Goal: Task Accomplishment & Management: Manage account settings

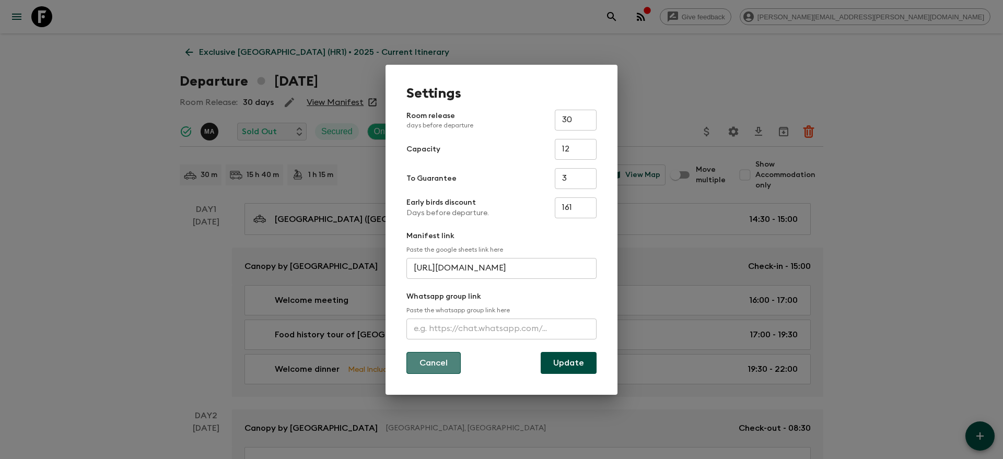
click at [449, 368] on button "Cancel" at bounding box center [434, 363] width 54 height 22
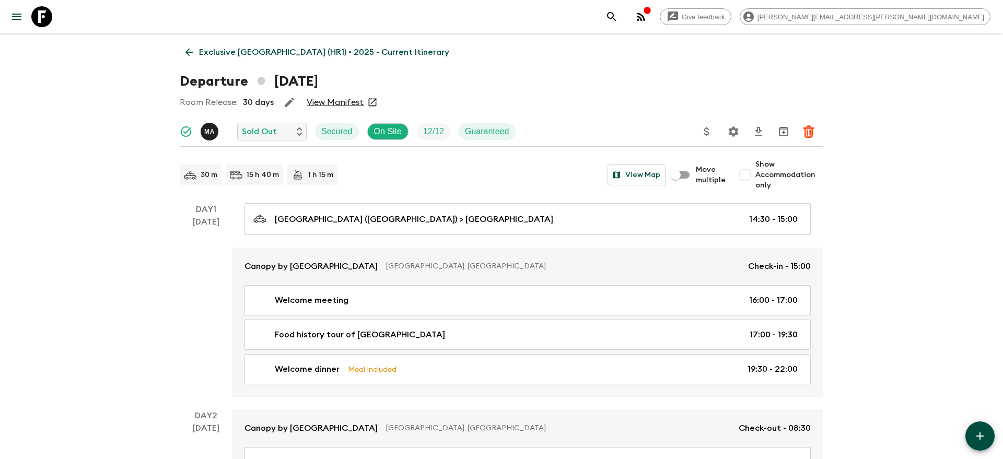
click at [618, 18] on icon "search adventures" at bounding box center [612, 16] width 13 height 13
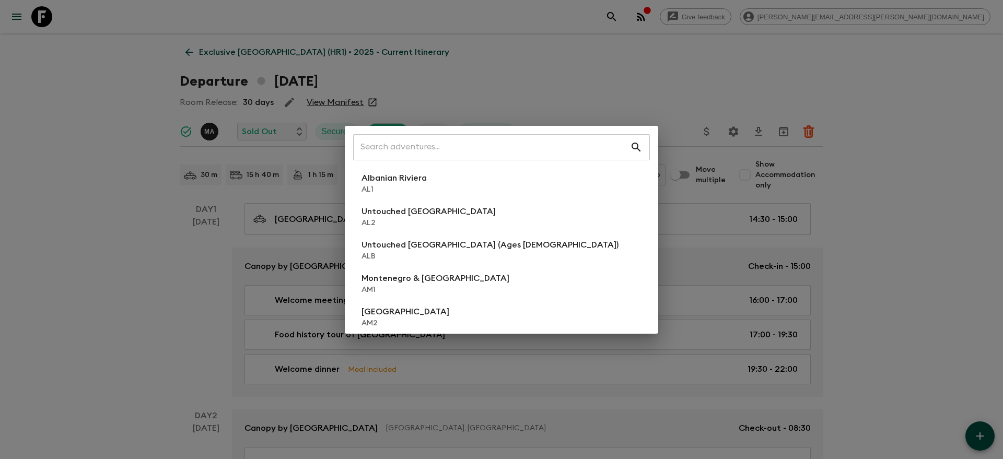
click at [52, 10] on div "​ Albanian Riviera [GEOGRAPHIC_DATA] Untouched [GEOGRAPHIC_DATA] [GEOGRAPHIC_DA…" at bounding box center [501, 229] width 1003 height 459
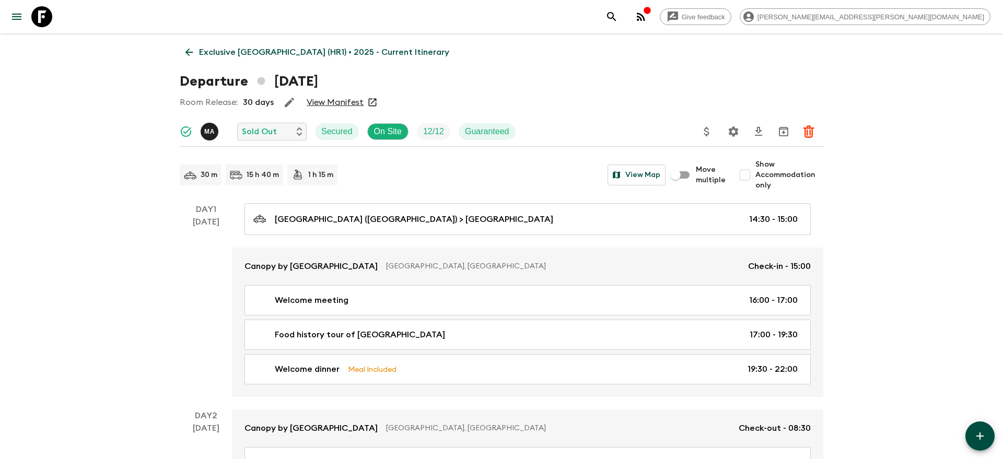
click at [37, 19] on icon at bounding box center [41, 16] width 21 height 21
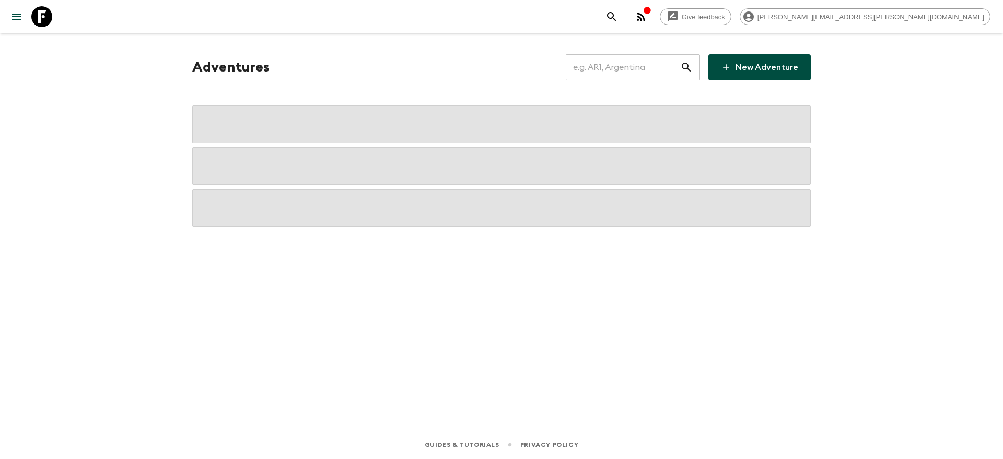
click at [626, 68] on input "text" at bounding box center [623, 67] width 114 height 29
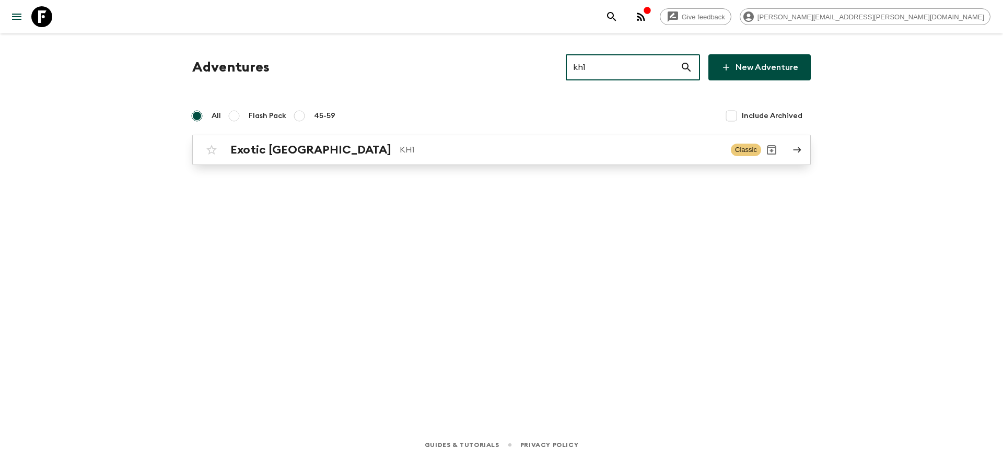
type input "kh1"
click at [400, 150] on p "KH1" at bounding box center [561, 150] width 323 height 13
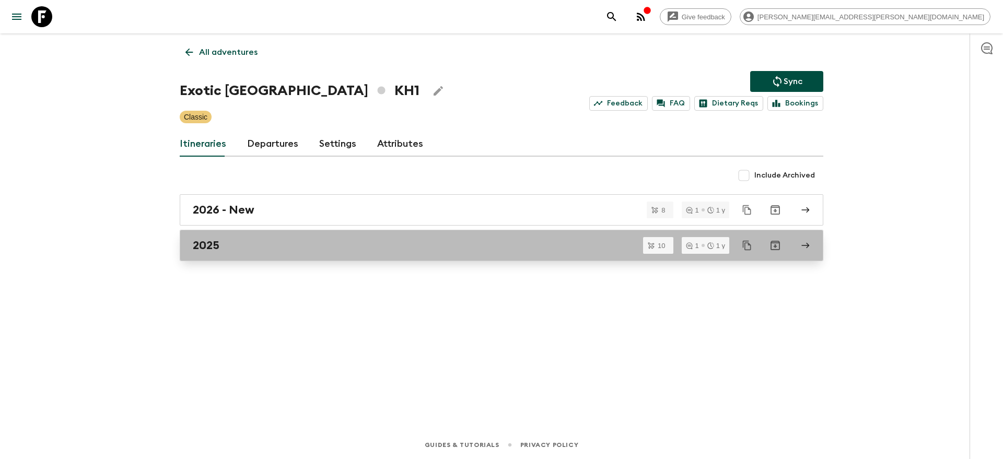
click at [263, 244] on div "2025" at bounding box center [492, 246] width 598 height 14
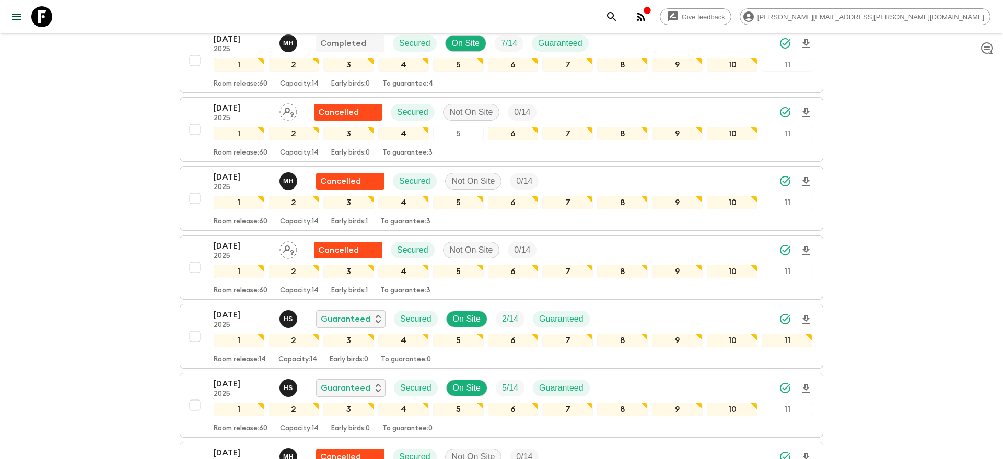
scroll to position [354, 0]
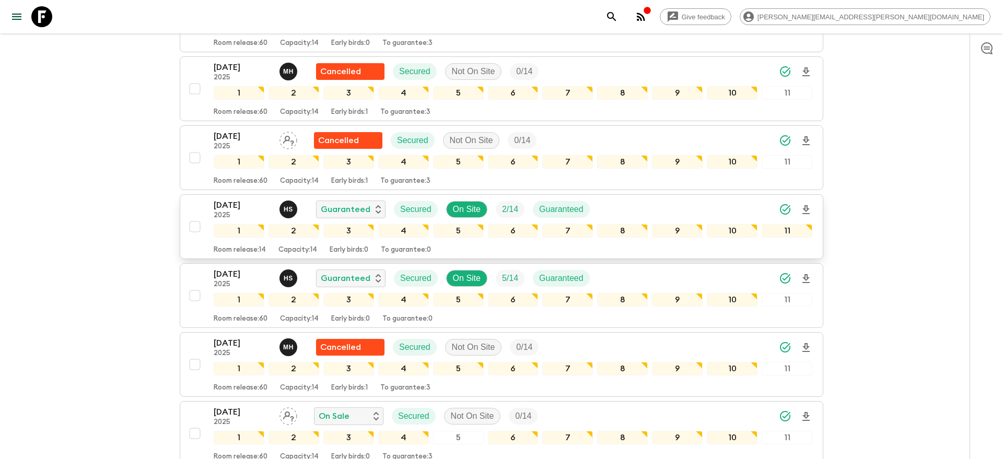
click at [688, 210] on div "[DATE] 2025 H S Guaranteed Secured On Site 2 / 14 Guaranteed" at bounding box center [513, 209] width 599 height 21
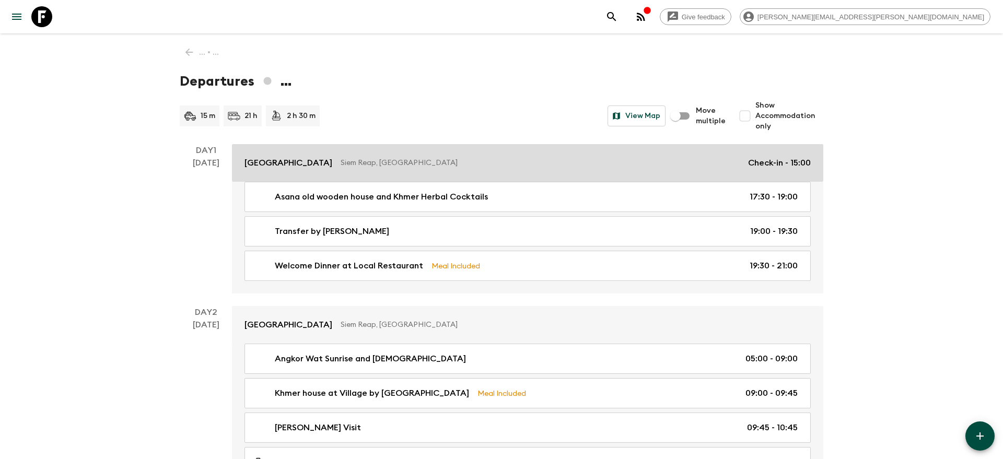
click at [651, 170] on link "Treeline Urban Resort [GEOGRAPHIC_DATA], [GEOGRAPHIC_DATA] Check-in - 15:00" at bounding box center [528, 163] width 592 height 38
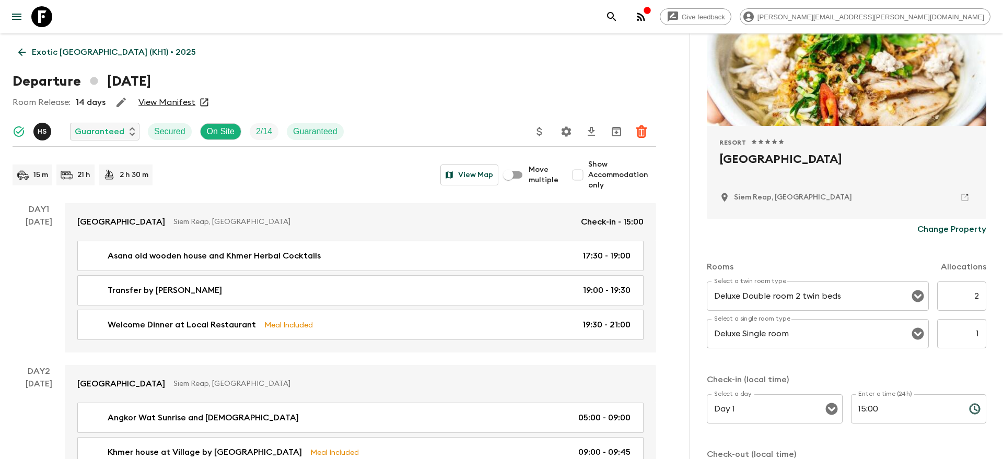
scroll to position [181, 0]
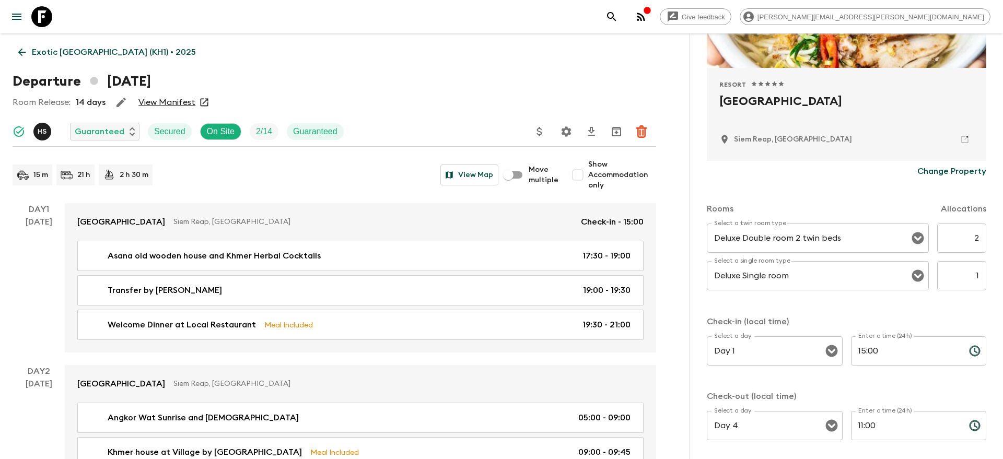
click at [979, 239] on input "2" at bounding box center [962, 238] width 49 height 29
type input "4"
click at [944, 304] on div "Rooms Allocations Select a twin room type Deluxe Double room 2 twin beds Select…" at bounding box center [847, 317] width 280 height 271
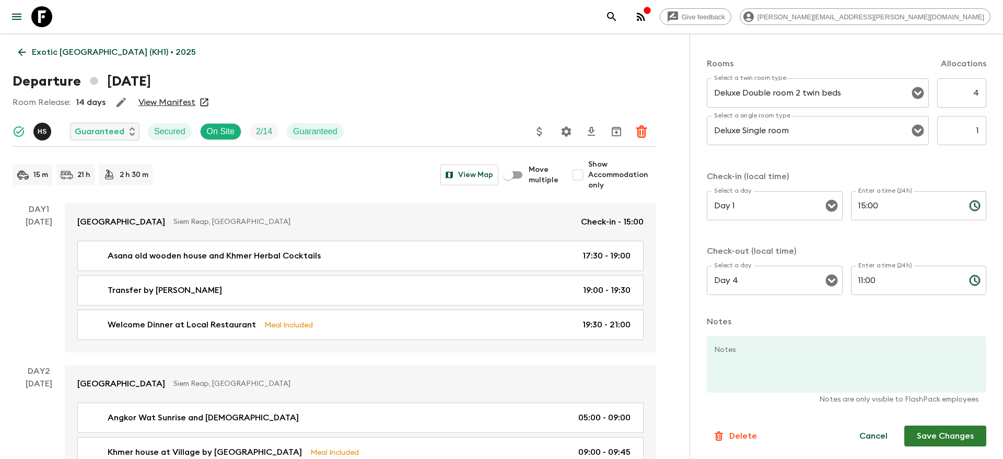
click at [936, 441] on button "Save Changes" at bounding box center [946, 436] width 82 height 21
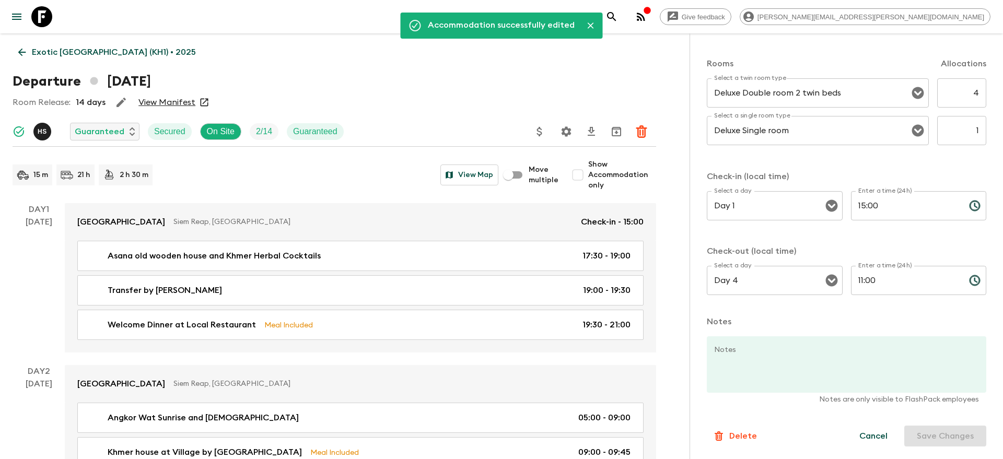
click at [577, 173] on input "Show Accommodation only" at bounding box center [578, 175] width 21 height 21
checkbox input "true"
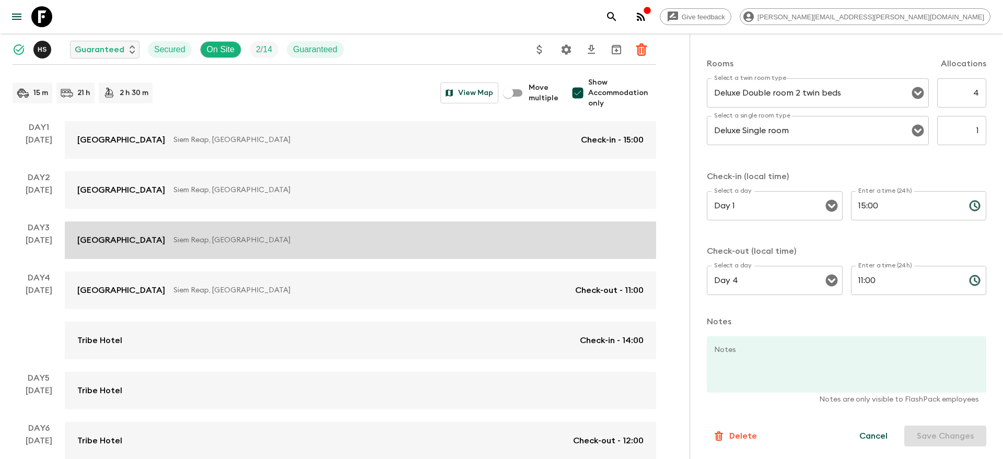
scroll to position [86, 0]
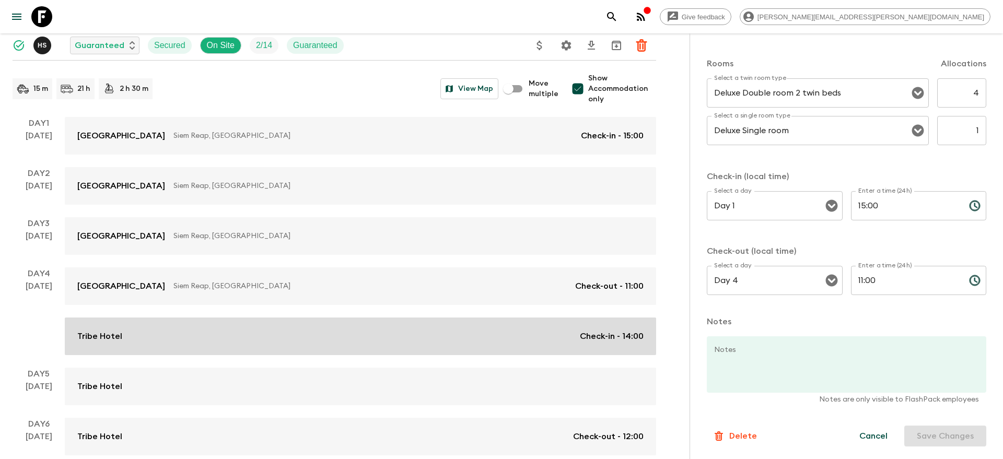
click at [492, 325] on link "Tribe Hotel Check-in - 14:00" at bounding box center [361, 337] width 592 height 38
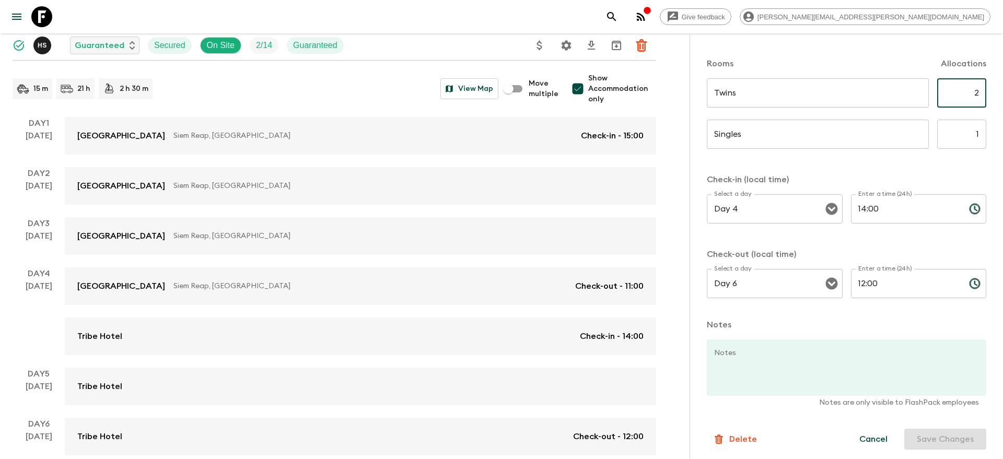
click at [977, 94] on input "2" at bounding box center [962, 92] width 49 height 29
type input "4"
click at [995, 165] on div "Accommodation Information Comments Website Map Tribe Hotel Change Property Room…" at bounding box center [847, 262] width 314 height 459
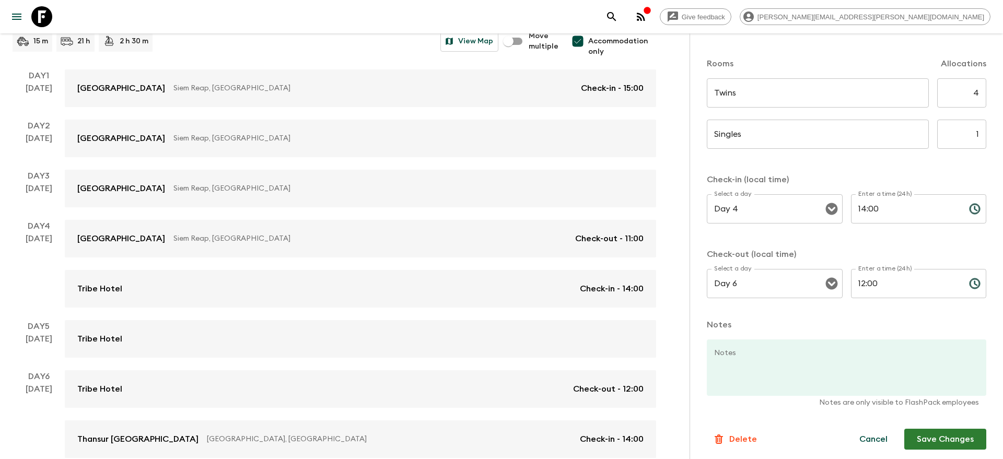
scroll to position [151, 0]
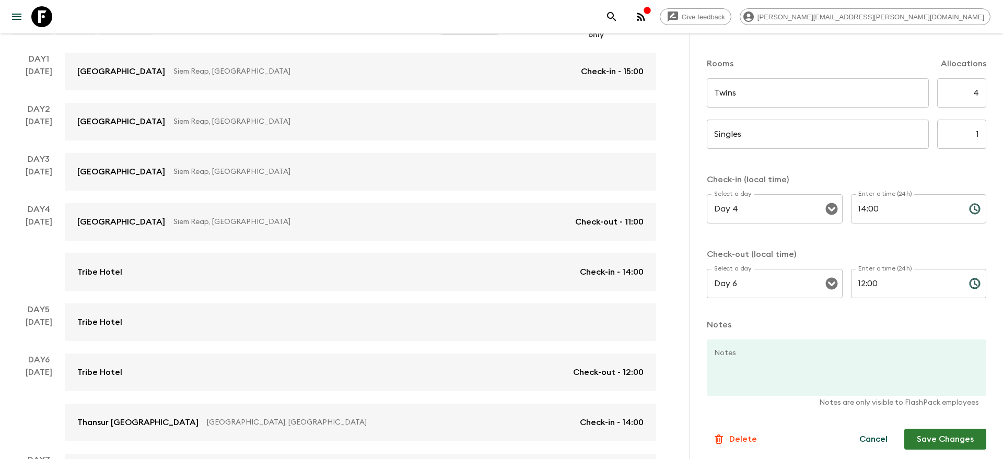
click at [940, 435] on button "Save Changes" at bounding box center [946, 439] width 82 height 21
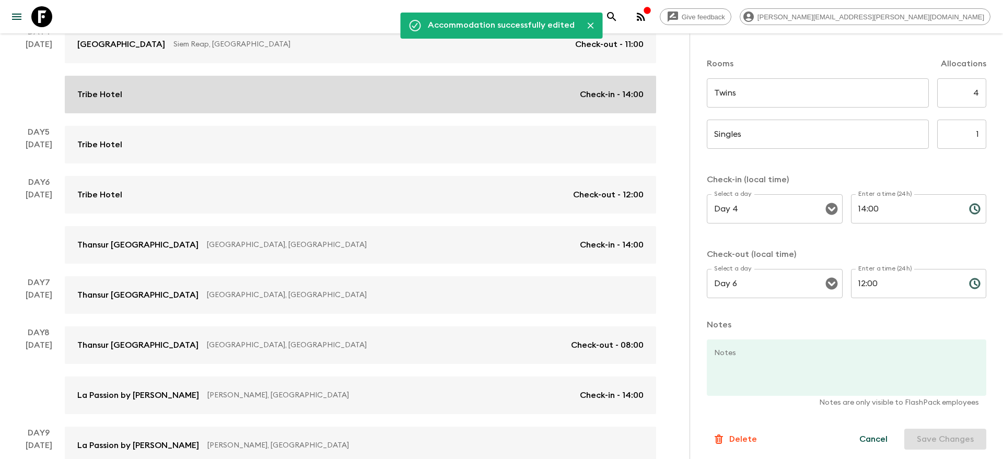
scroll to position [342, 0]
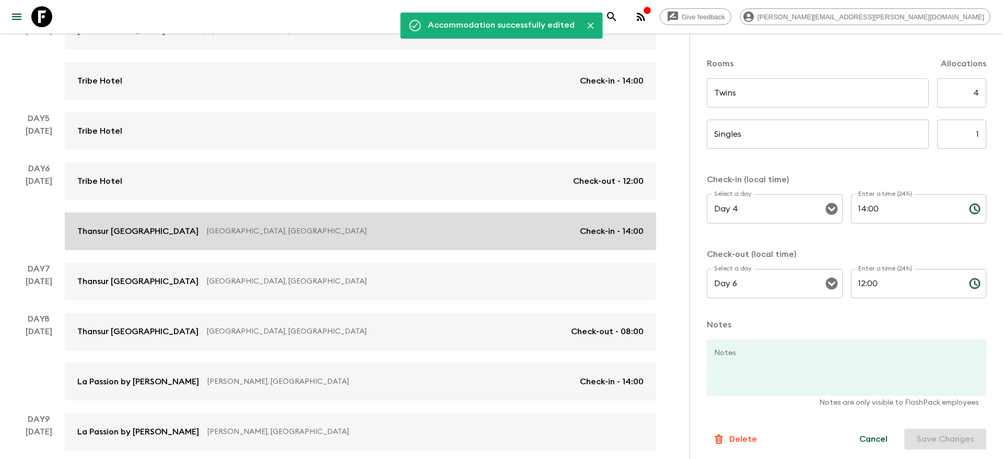
click at [443, 238] on link "Thansur [GEOGRAPHIC_DATA] [GEOGRAPHIC_DATA], [GEOGRAPHIC_DATA] Check-in - 14:00" at bounding box center [361, 232] width 592 height 38
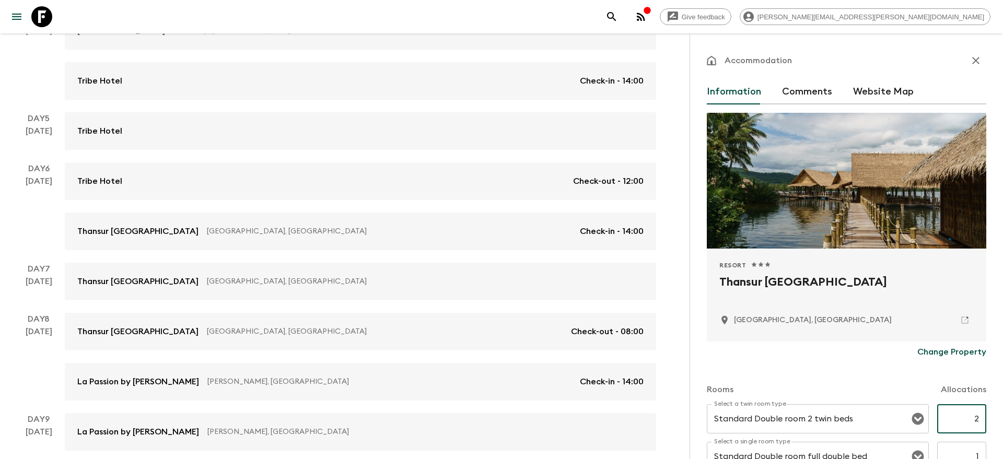
click at [978, 418] on input "2" at bounding box center [962, 418] width 49 height 29
type input "4"
click at [995, 396] on div "Accommodation Information Comments Website Map Resort 1 Star 2 Stars 3 Stars 4 …" at bounding box center [847, 262] width 314 height 459
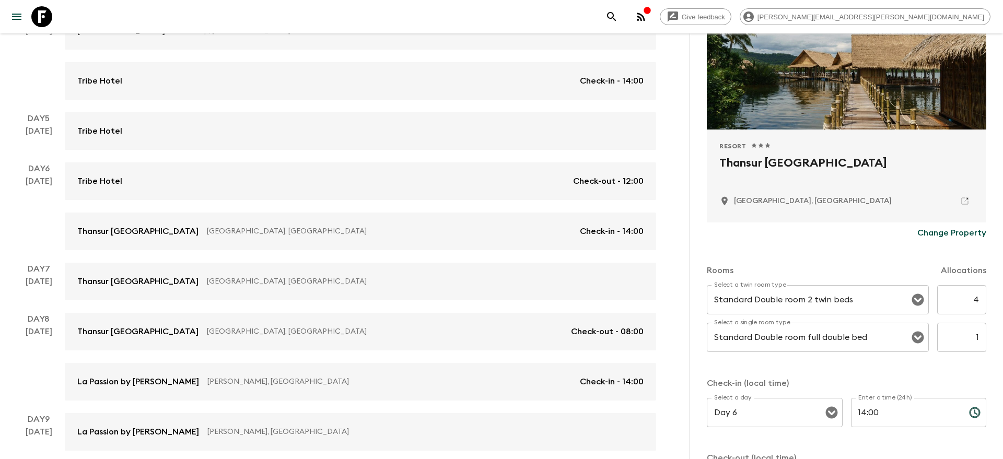
scroll to position [326, 0]
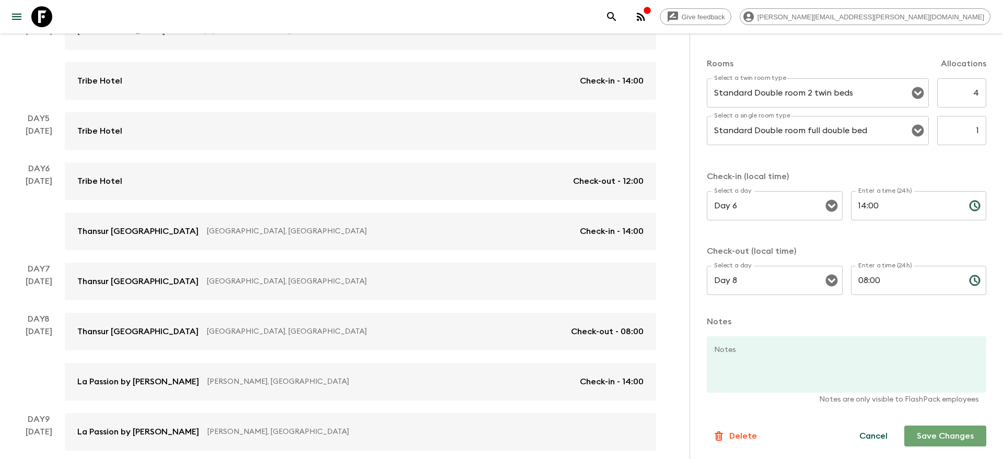
click at [955, 437] on button "Save Changes" at bounding box center [946, 436] width 82 height 21
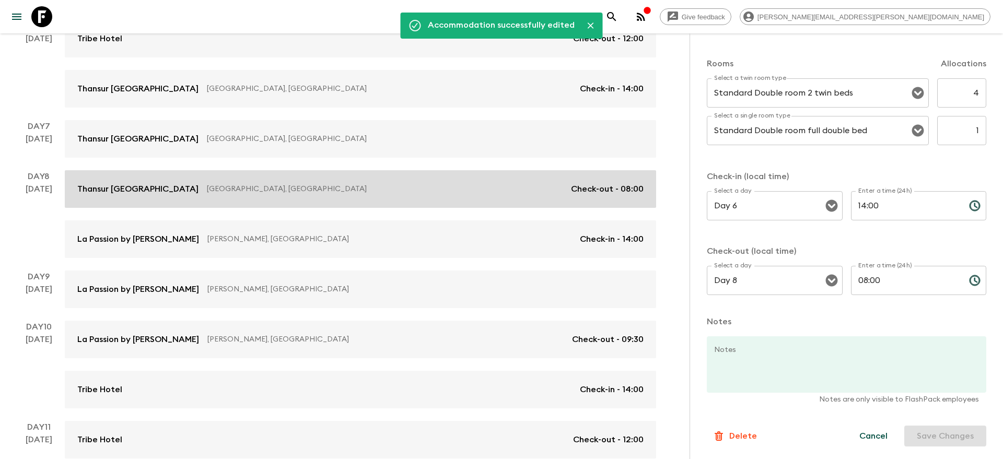
scroll to position [494, 0]
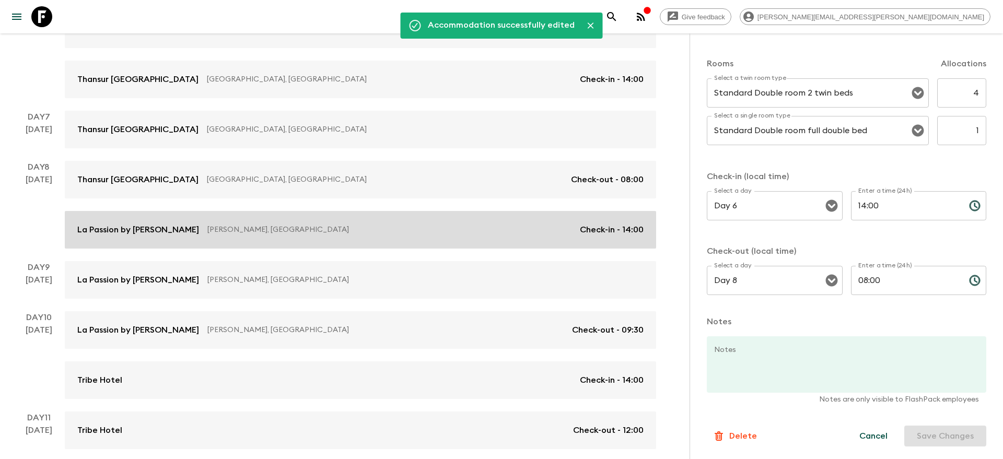
click at [304, 227] on p "[PERSON_NAME], [GEOGRAPHIC_DATA]" at bounding box center [389, 230] width 364 height 10
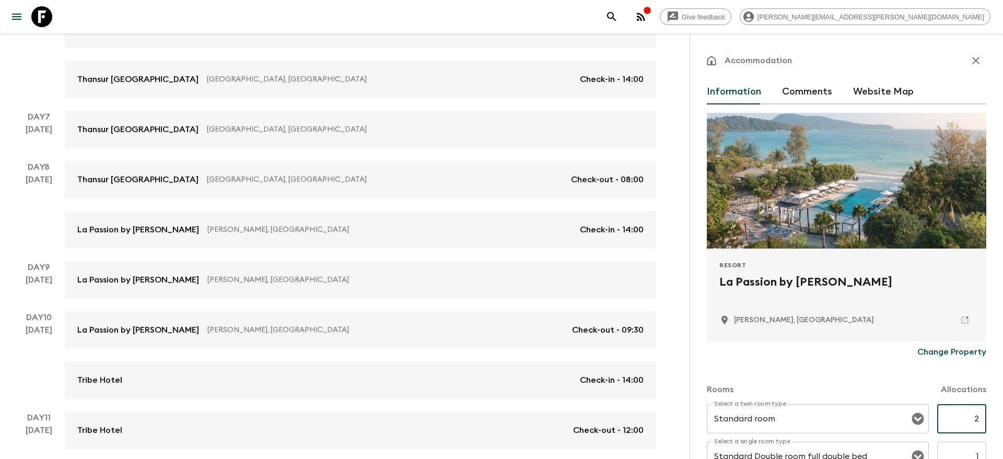
click at [980, 413] on input "2" at bounding box center [962, 418] width 49 height 29
type input "4"
click at [995, 404] on div "Accommodation Information Comments Website Map Resort La Passion by [PERSON_NAM…" at bounding box center [847, 262] width 314 height 459
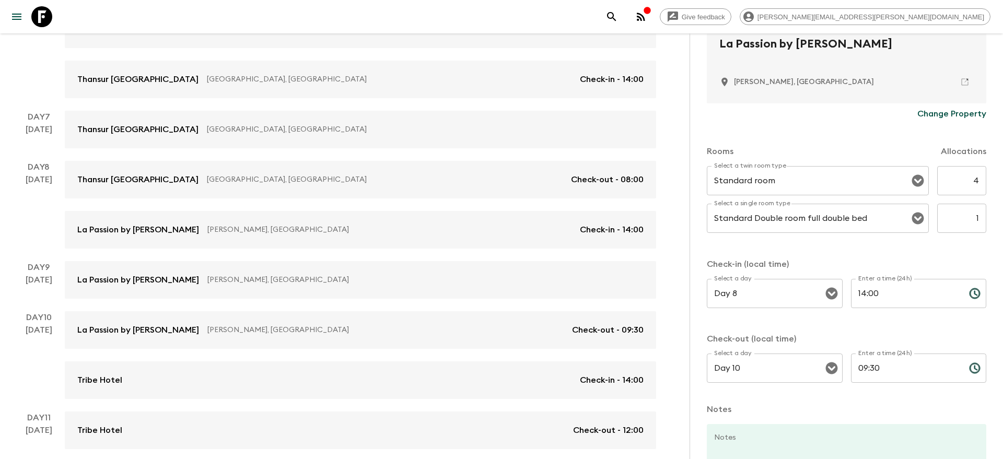
scroll to position [326, 0]
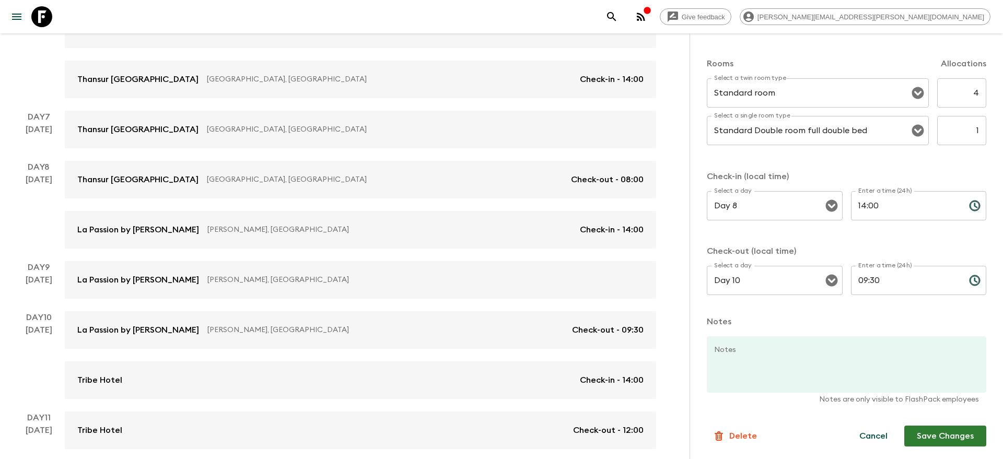
click at [945, 448] on div "Information Comments Website Map Resort La Passion by [PERSON_NAME] Koh Rong Sa…" at bounding box center [847, 114] width 280 height 723
click at [943, 441] on button "Save Changes" at bounding box center [946, 436] width 82 height 21
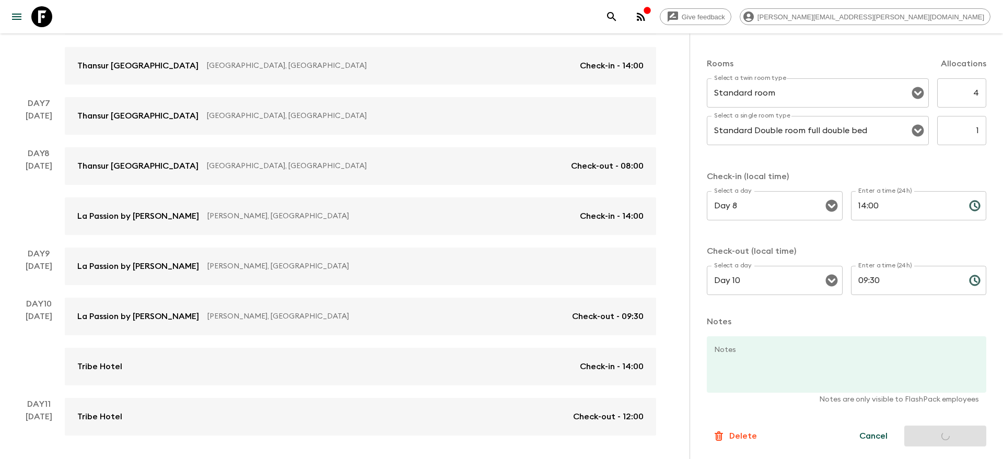
scroll to position [541, 0]
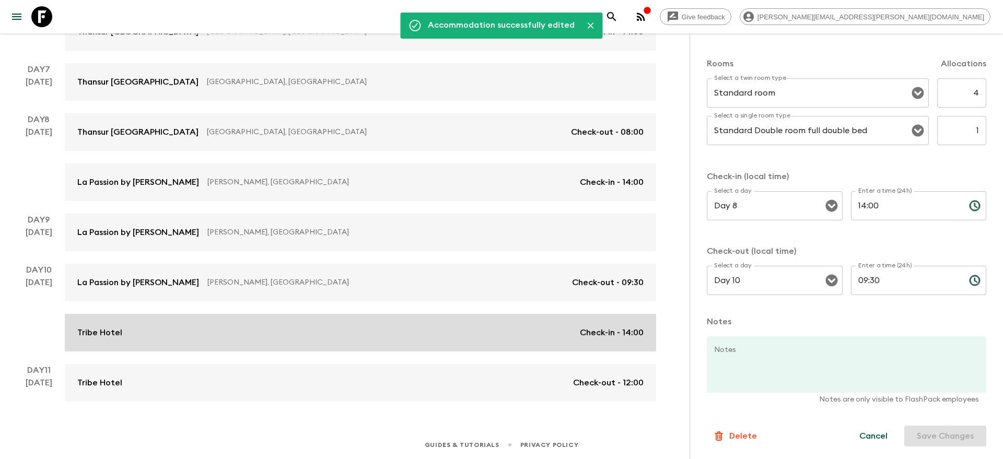
click at [401, 322] on link "Tribe Hotel Check-in - 14:00" at bounding box center [361, 333] width 592 height 38
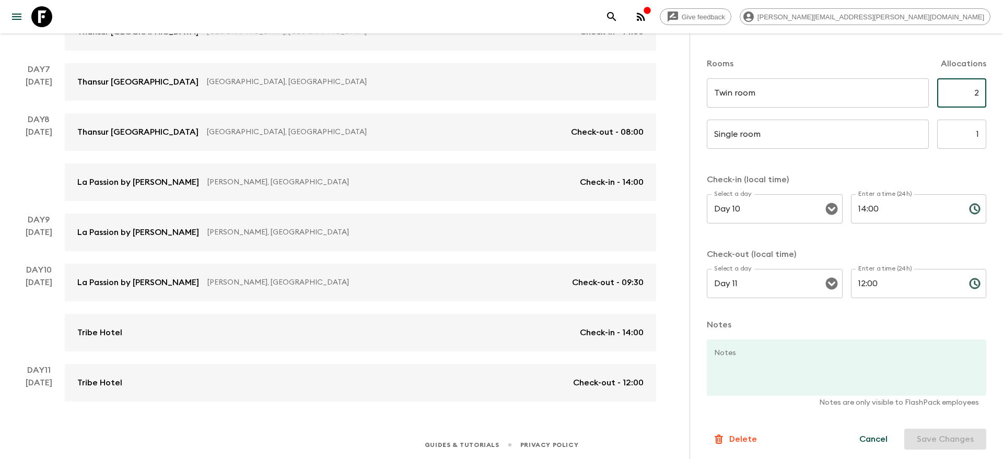
click at [977, 93] on input "2" at bounding box center [962, 92] width 49 height 29
type input "4"
click at [965, 172] on form "Tribe Hotel Change Property Rooms Allocations Twin room ​ ​ 4 ​ Single room ​ ​…" at bounding box center [847, 133] width 280 height 633
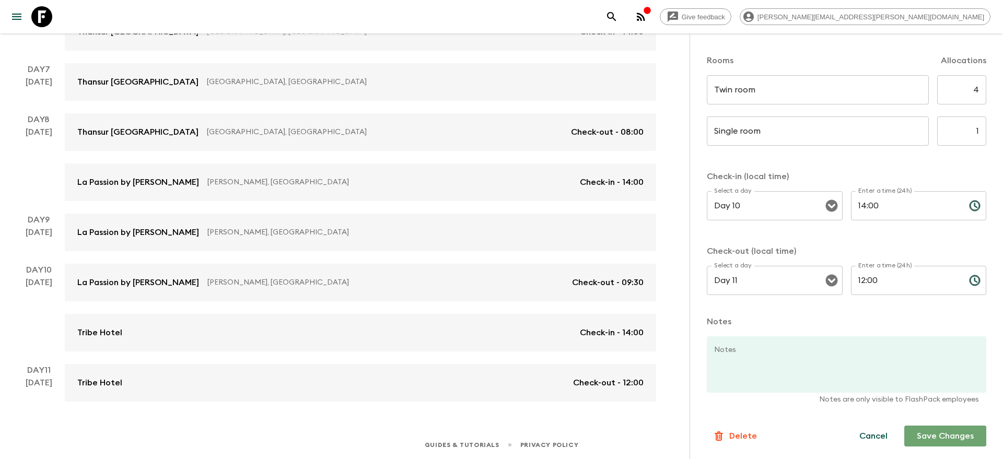
click at [938, 433] on button "Save Changes" at bounding box center [946, 436] width 82 height 21
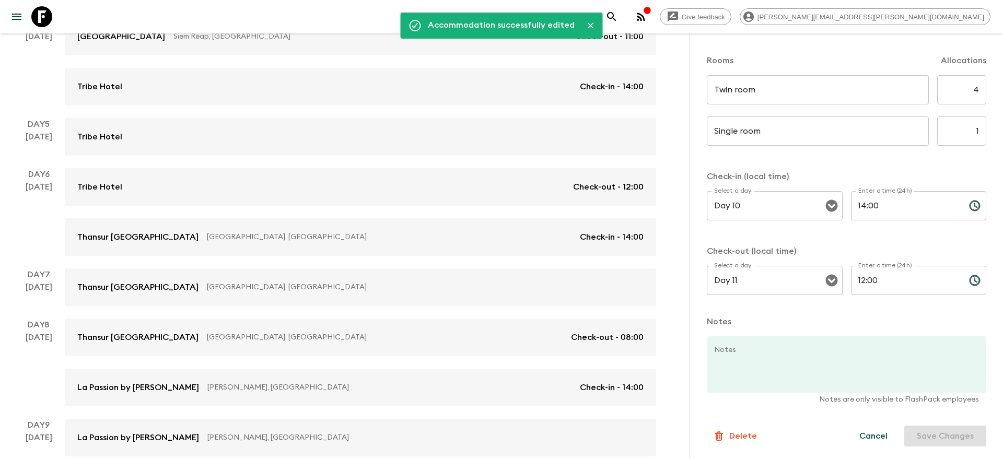
scroll to position [335, 0]
click at [616, 12] on icon "search adventures" at bounding box center [611, 16] width 9 height 9
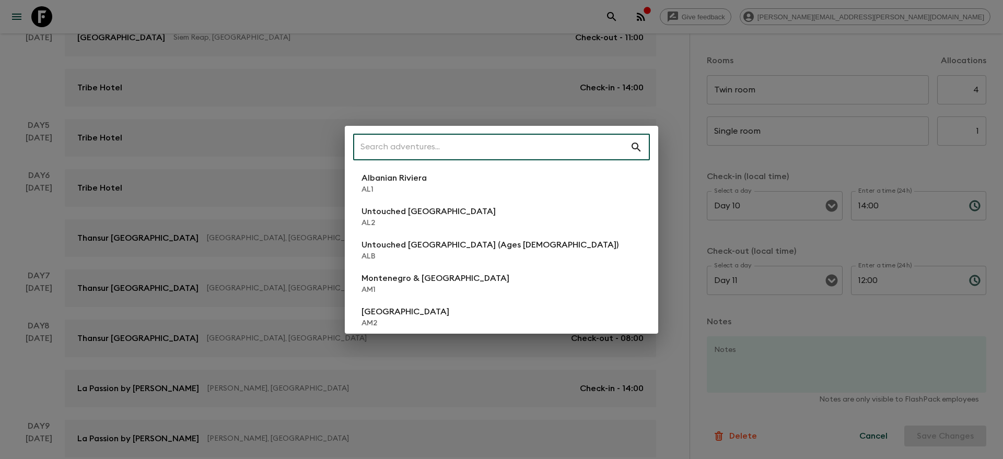
click at [562, 140] on input "text" at bounding box center [491, 147] width 277 height 29
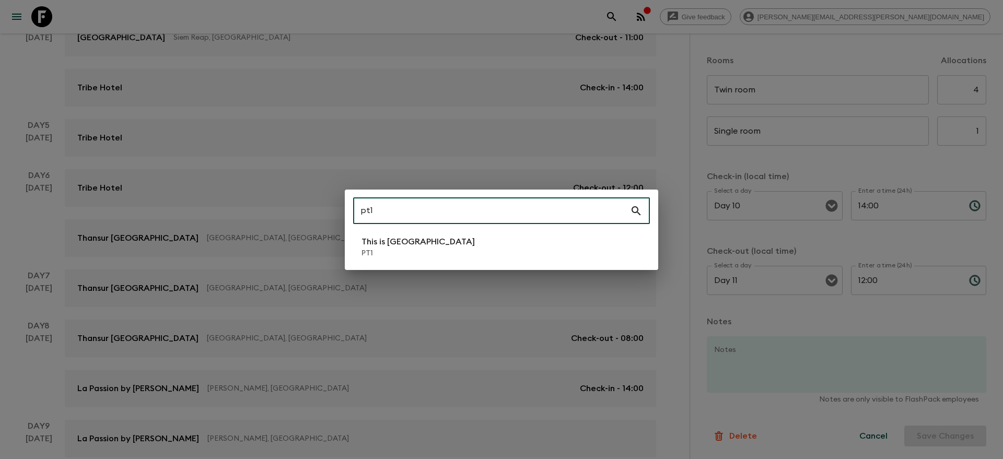
type input "pt1"
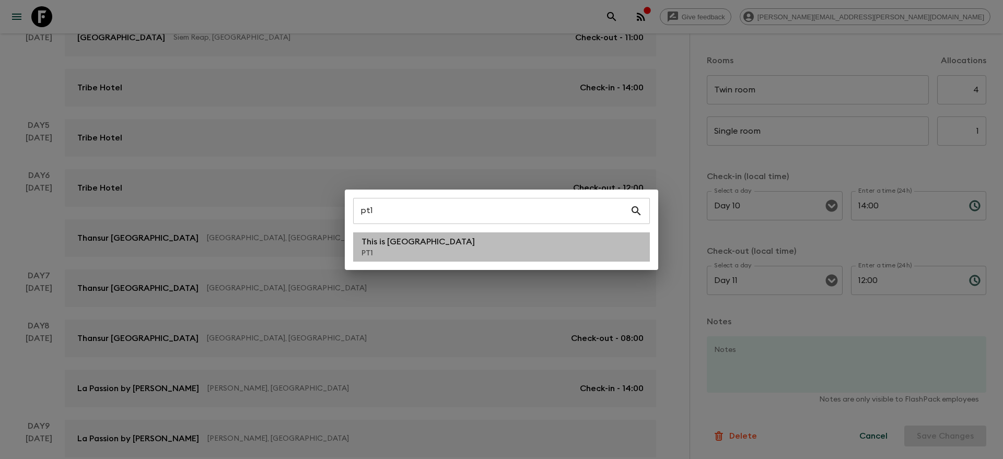
click at [541, 233] on li "This is Portugal PT1" at bounding box center [501, 247] width 297 height 29
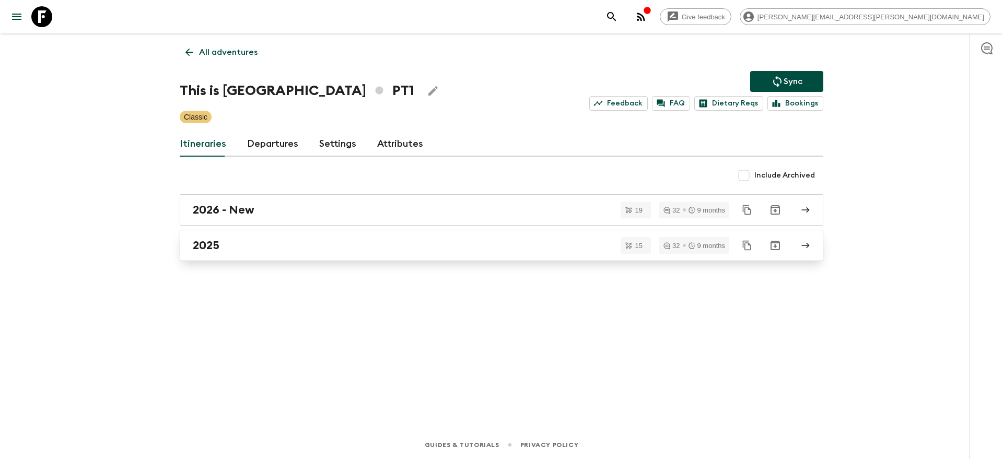
click at [399, 242] on div "2025" at bounding box center [492, 246] width 598 height 14
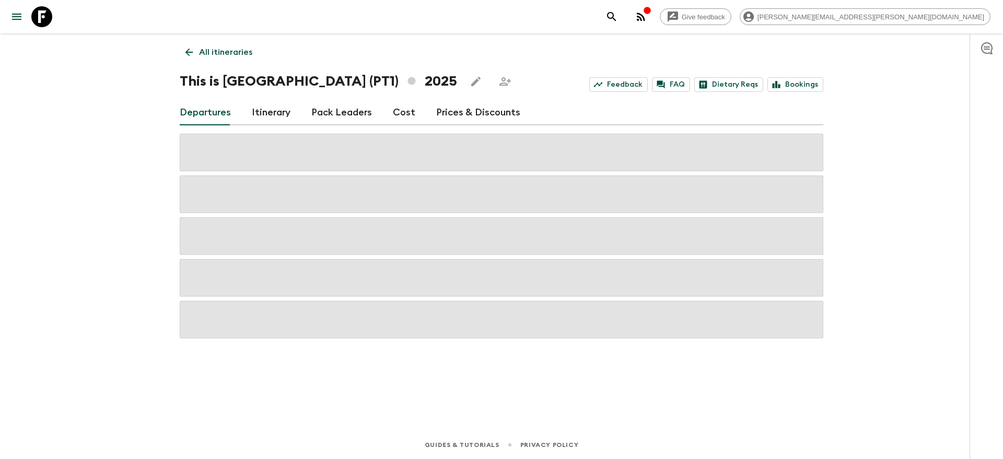
click at [406, 114] on link "Cost" at bounding box center [404, 112] width 22 height 25
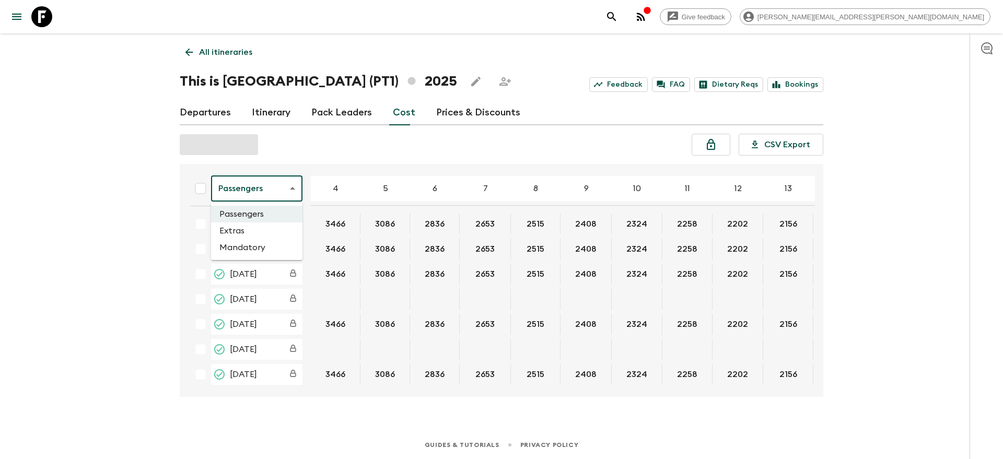
click at [286, 197] on body "Give feedback [PERSON_NAME][EMAIL_ADDRESS][PERSON_NAME][DOMAIN_NAME] All itiner…" at bounding box center [501, 229] width 1003 height 459
click at [268, 233] on li "Extras" at bounding box center [256, 231] width 91 height 17
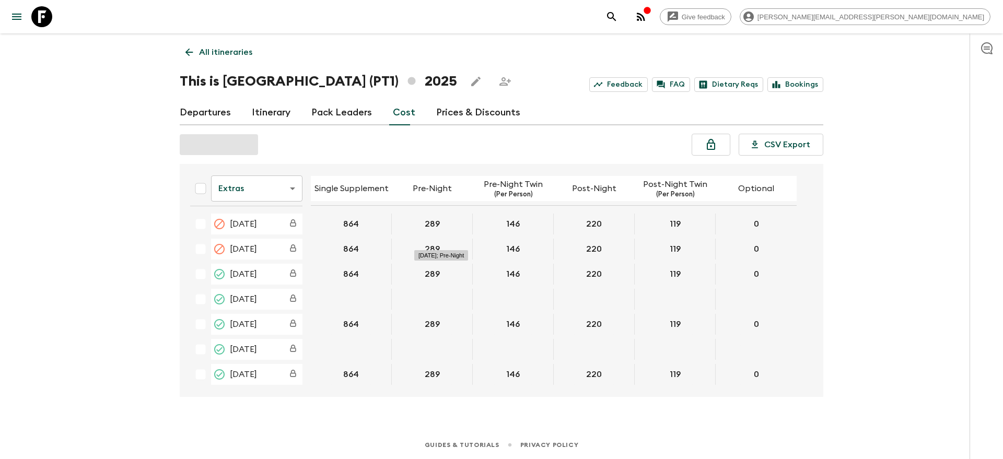
scroll to position [1, 0]
click at [295, 189] on body "Give feedback [PERSON_NAME][EMAIL_ADDRESS][PERSON_NAME][DOMAIN_NAME] All itiner…" at bounding box center [501, 229] width 1003 height 459
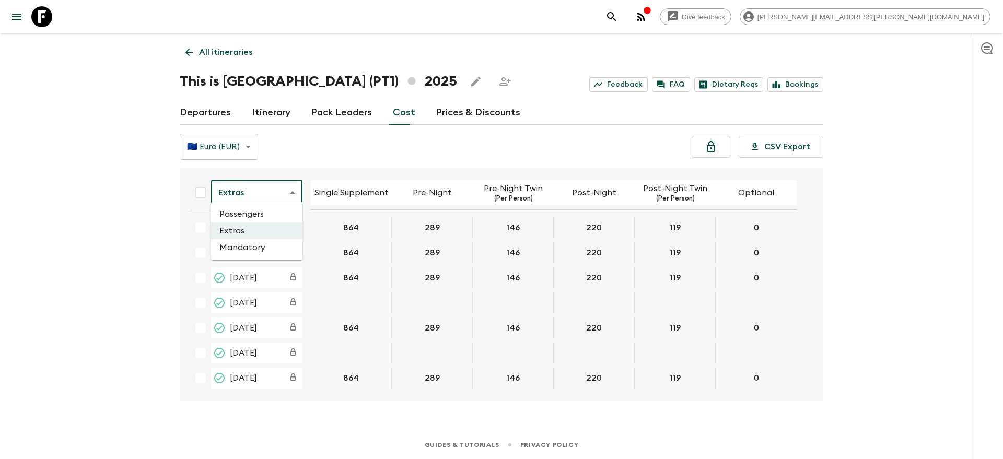
click at [277, 247] on li "Mandatory" at bounding box center [256, 247] width 91 height 17
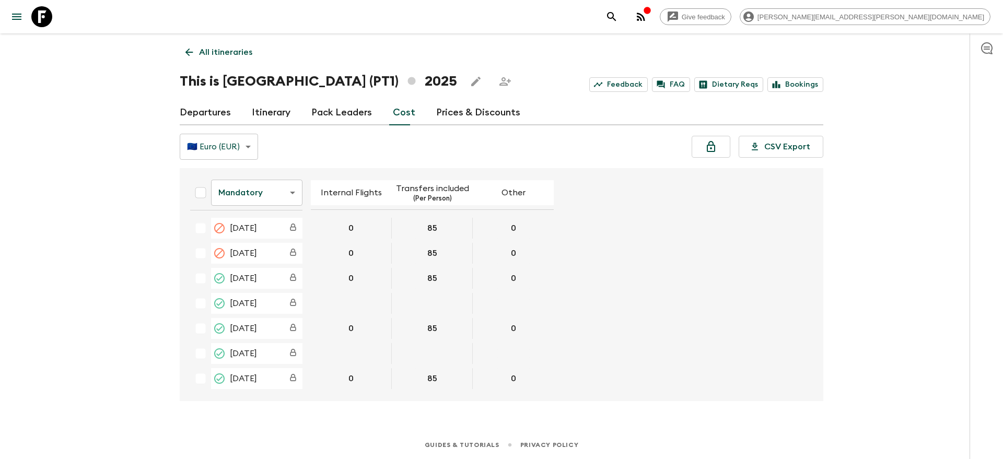
click at [618, 20] on icon "search adventures" at bounding box center [612, 16] width 13 height 13
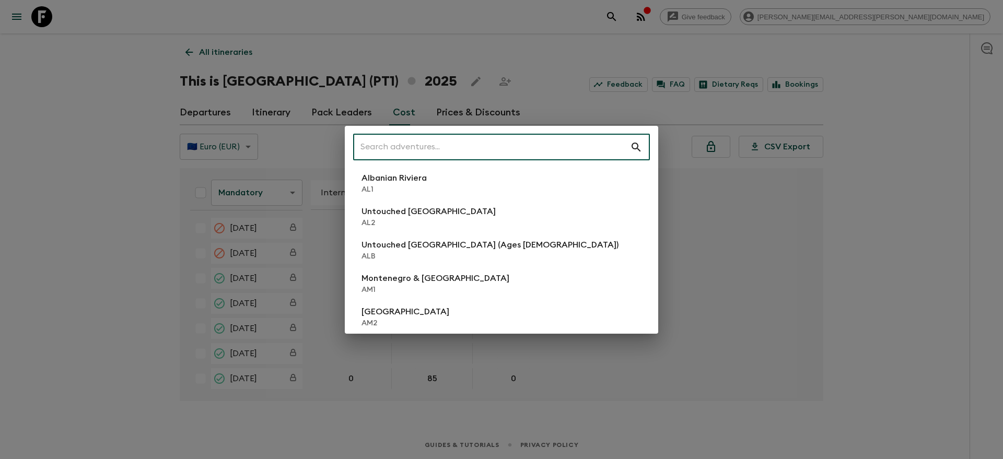
click at [531, 153] on input "text" at bounding box center [491, 147] width 277 height 29
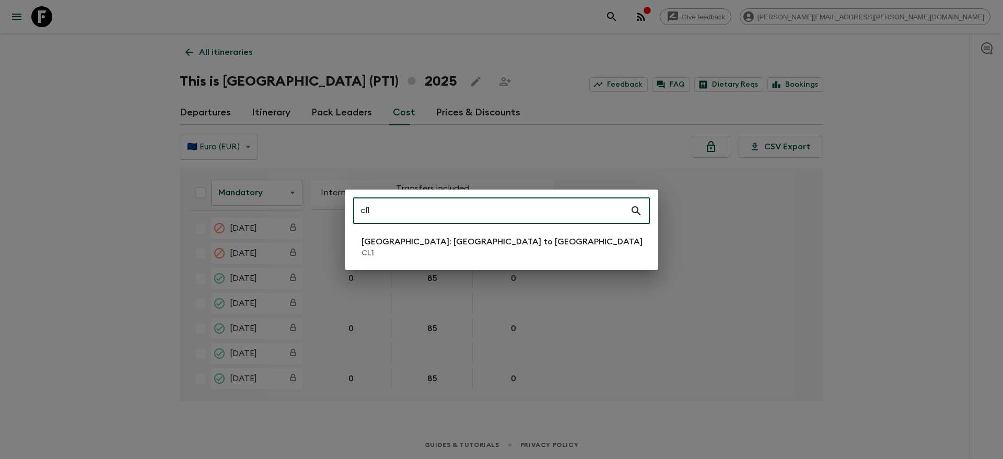
type input "cl1"
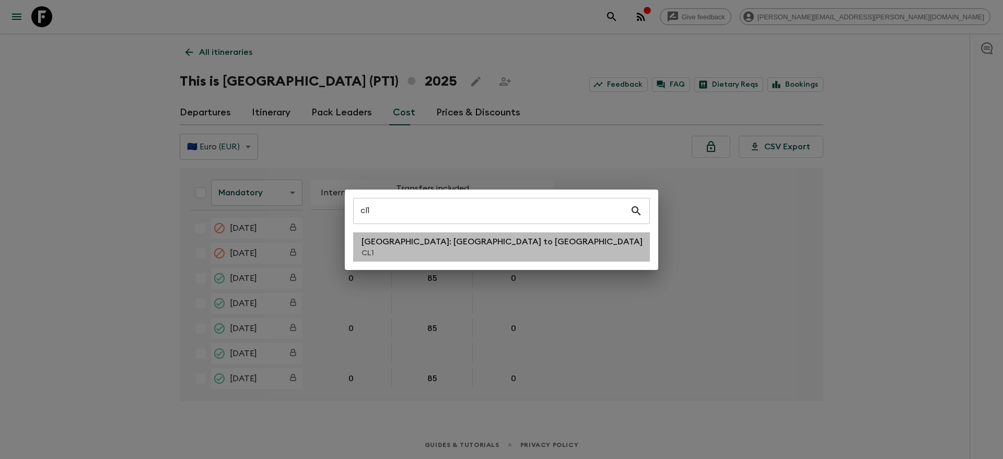
click at [495, 248] on li "[GEOGRAPHIC_DATA]: [GEOGRAPHIC_DATA] to [GEOGRAPHIC_DATA] CL1" at bounding box center [501, 247] width 297 height 29
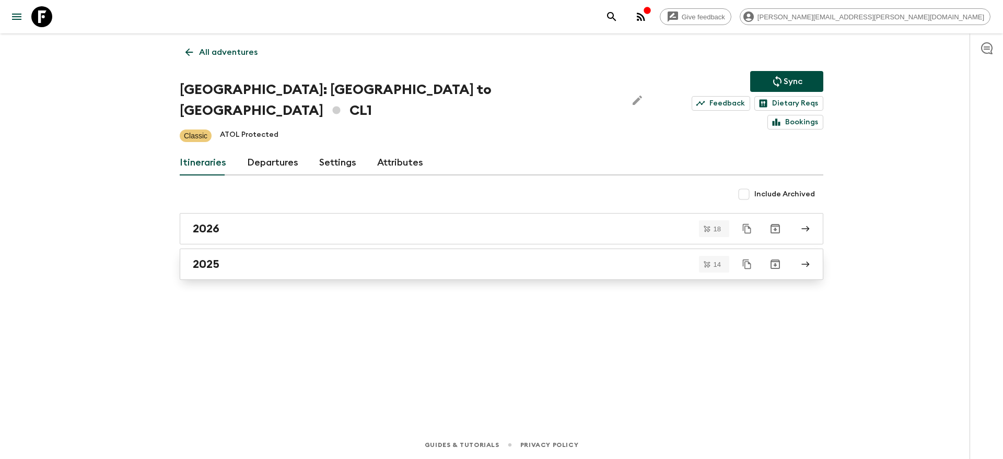
click at [503, 249] on link "2025" at bounding box center [502, 264] width 644 height 31
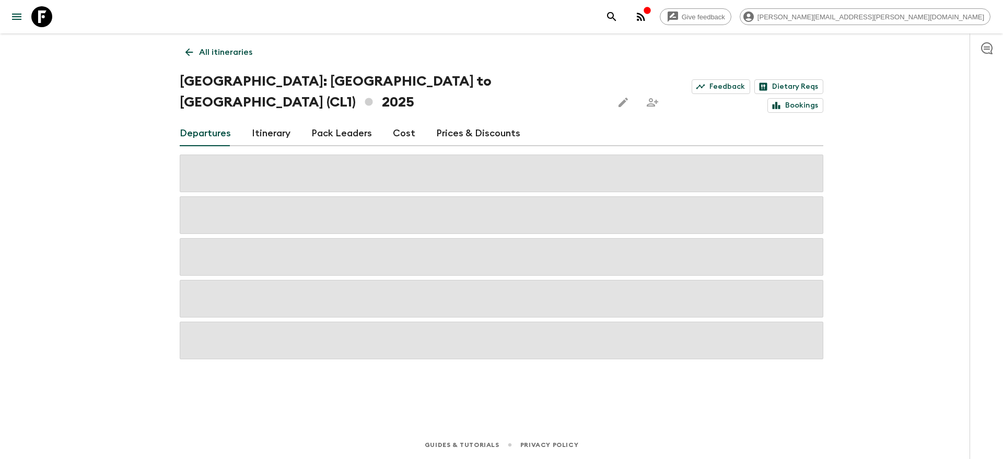
click at [402, 121] on link "Cost" at bounding box center [404, 133] width 22 height 25
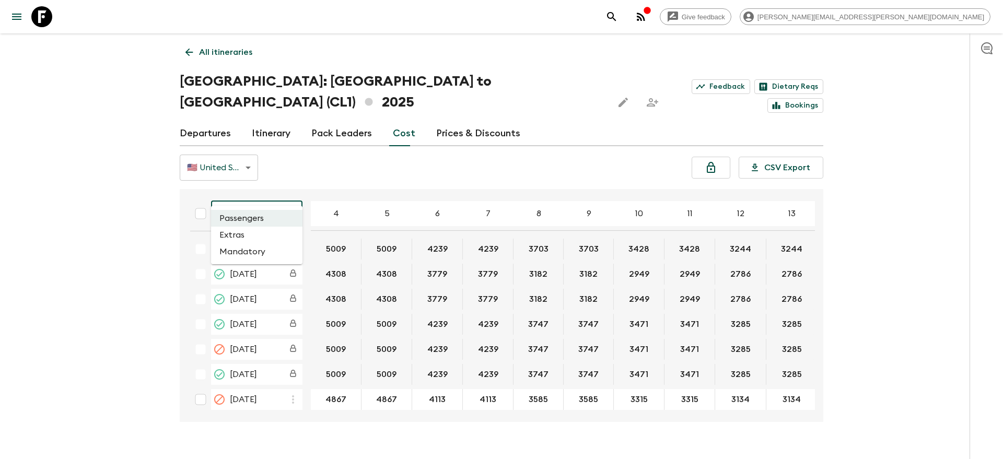
click at [236, 189] on body "Give feedback [PERSON_NAME][EMAIL_ADDRESS][PERSON_NAME][DOMAIN_NAME] All itiner…" at bounding box center [501, 240] width 1003 height 480
click at [234, 251] on li "Mandatory" at bounding box center [256, 252] width 91 height 17
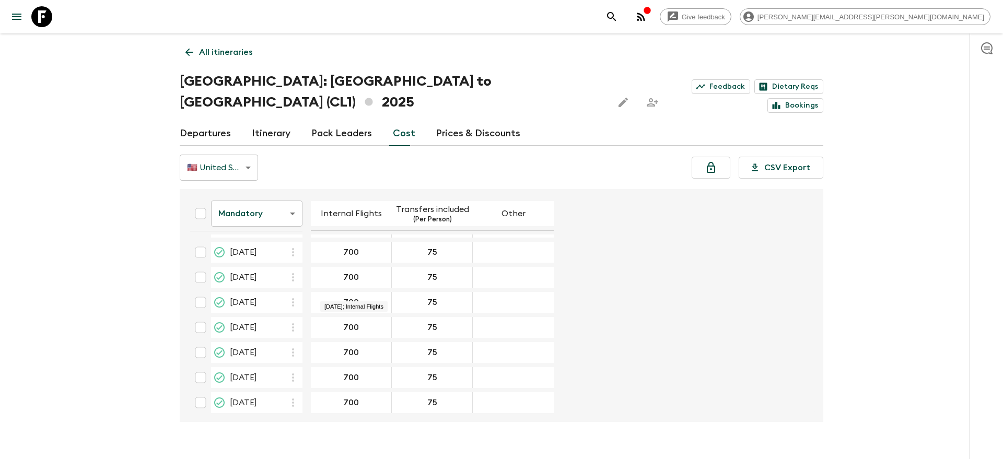
scroll to position [302, 0]
click at [203, 121] on link "Departures" at bounding box center [205, 133] width 51 height 25
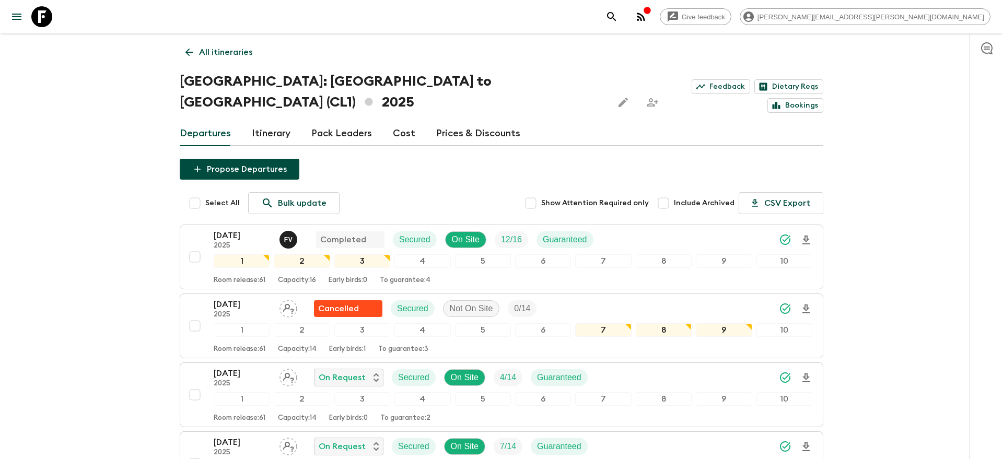
click at [618, 19] on icon "search adventures" at bounding box center [612, 16] width 13 height 13
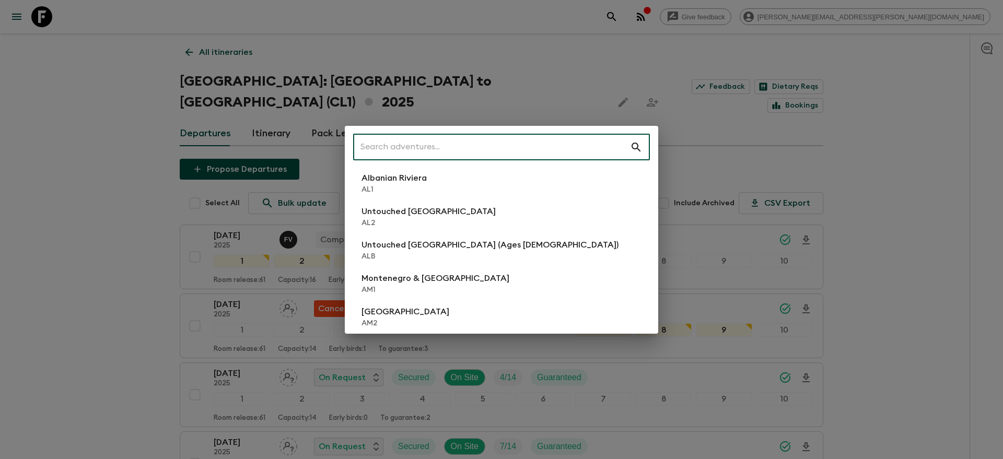
click at [554, 142] on input "text" at bounding box center [491, 147] width 277 height 29
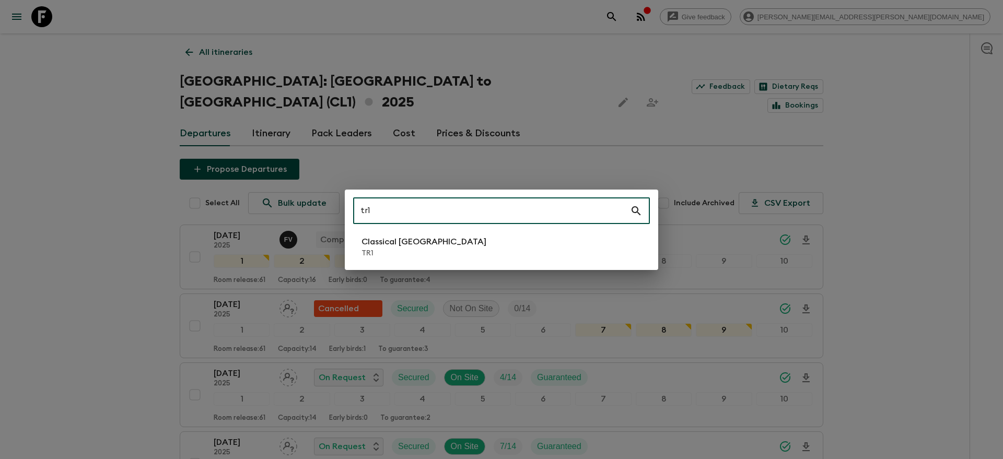
type input "tr1"
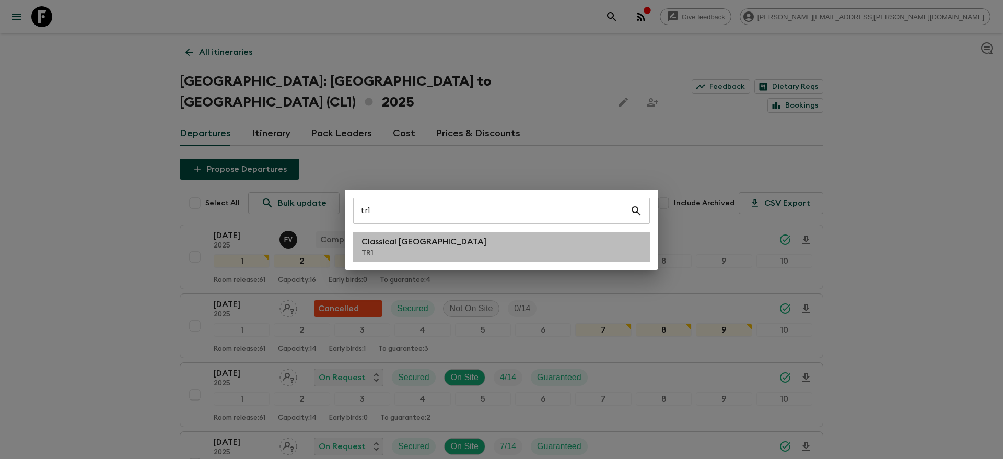
click at [505, 242] on li "Classical Türkiye TR1" at bounding box center [501, 247] width 297 height 29
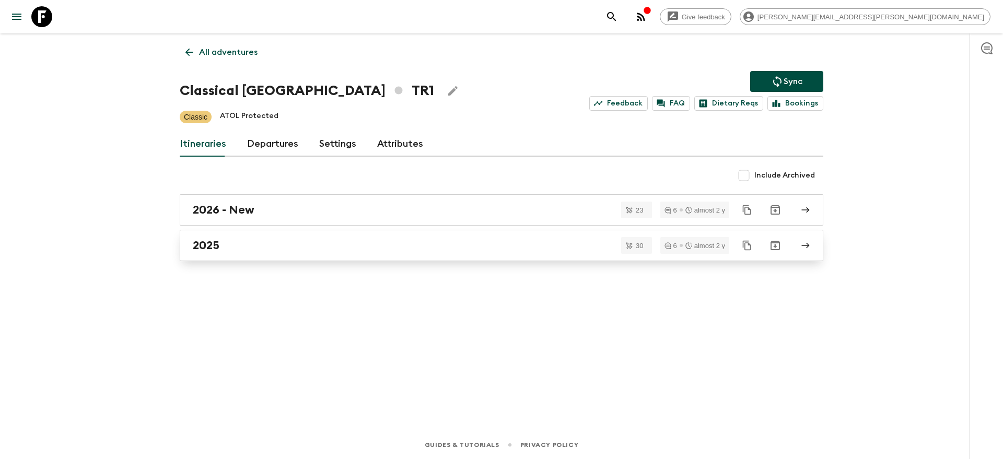
click at [499, 245] on div "2025" at bounding box center [492, 246] width 598 height 14
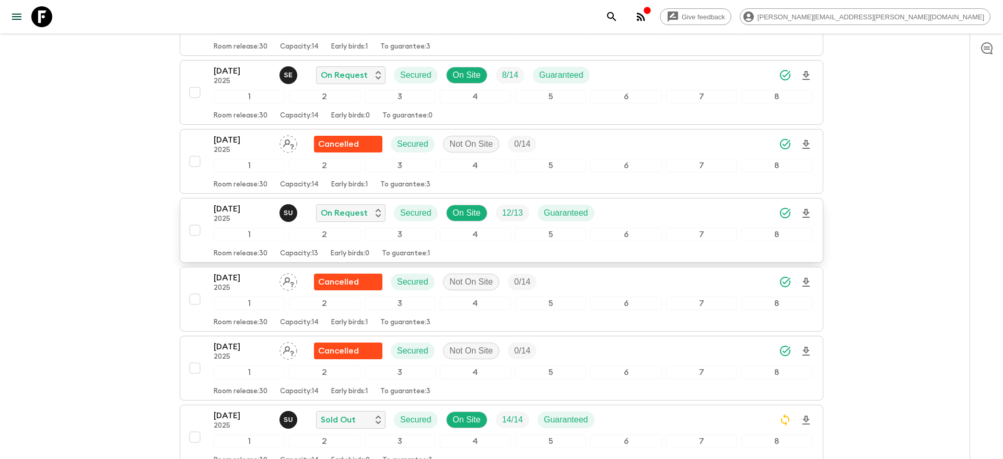
scroll to position [1215, 0]
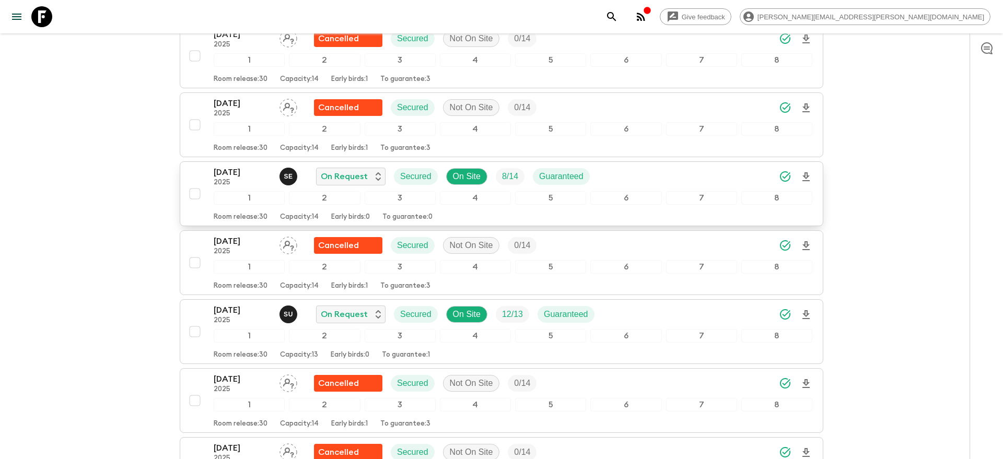
click at [806, 174] on icon "Download Onboarding" at bounding box center [806, 177] width 13 height 13
click at [618, 21] on icon "search adventures" at bounding box center [612, 16] width 13 height 13
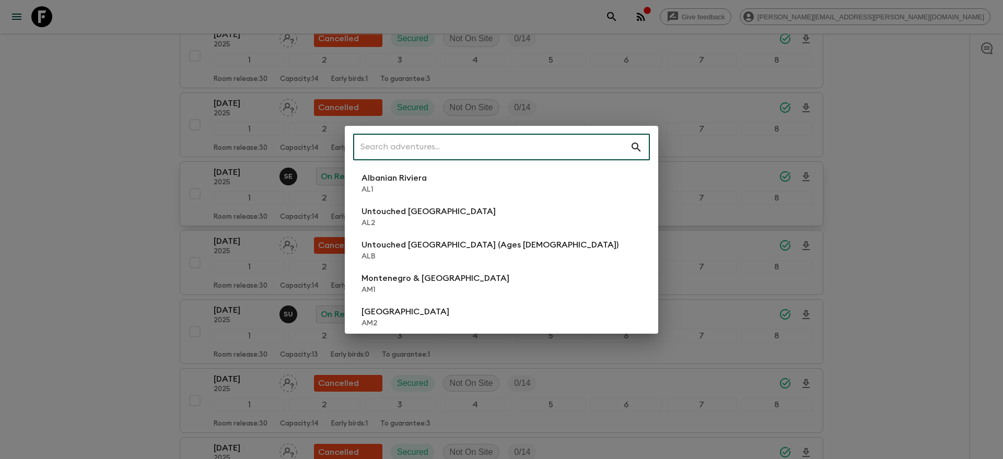
click at [546, 137] on input "text" at bounding box center [491, 147] width 277 height 29
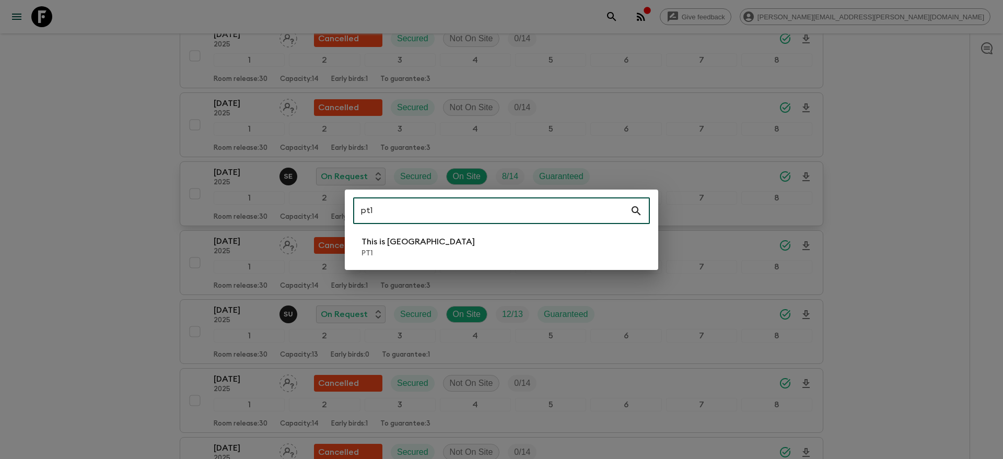
type input "pt1"
click at [524, 247] on li "This is Portugal PT1" at bounding box center [501, 247] width 297 height 29
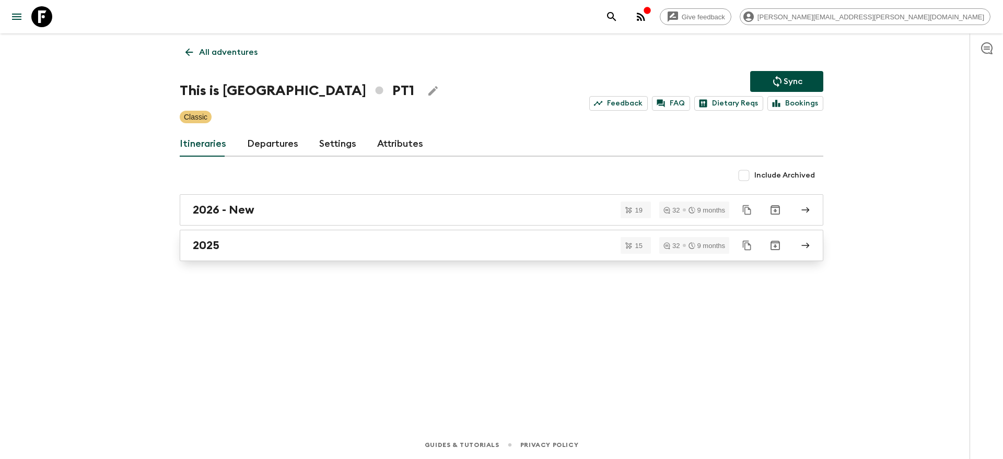
click at [341, 247] on div "2025" at bounding box center [492, 246] width 598 height 14
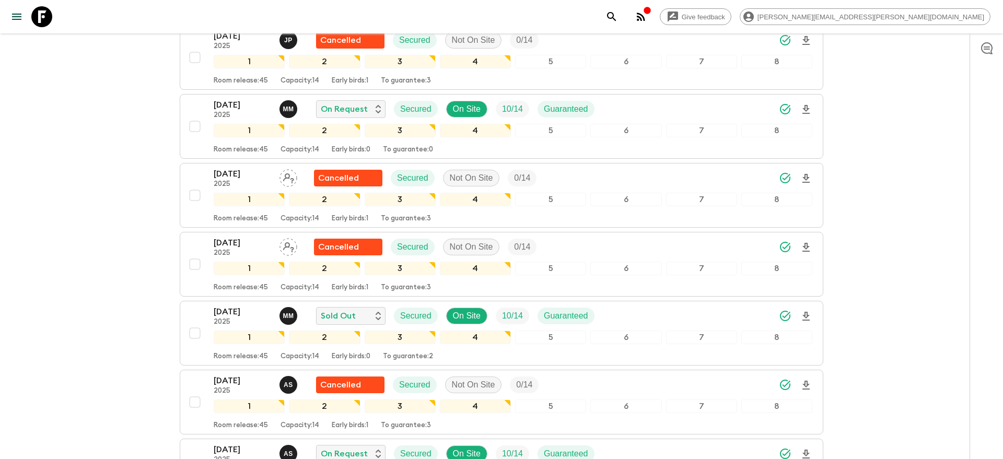
scroll to position [870, 0]
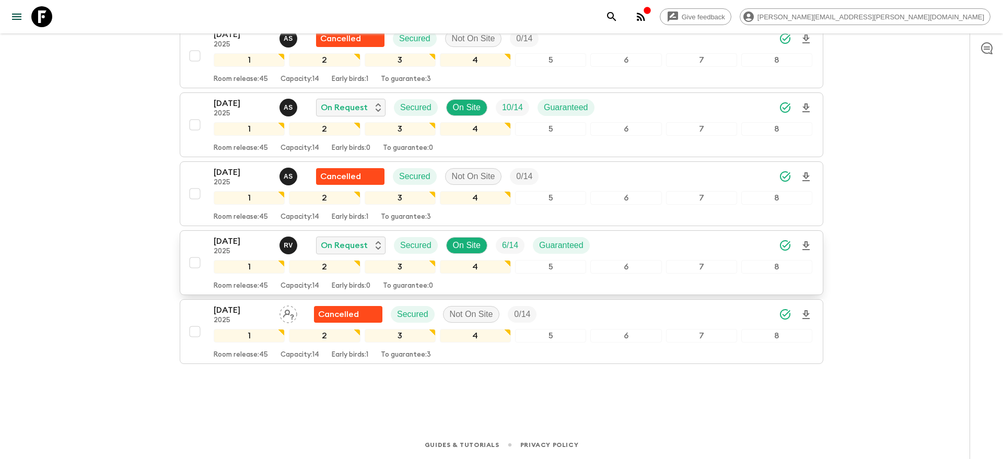
click at [806, 249] on icon "Download Onboarding" at bounding box center [806, 245] width 7 height 9
click at [699, 240] on div "[DATE] 2025 R V On Request Secured On Site 6 / 14 Guaranteed" at bounding box center [513, 245] width 599 height 21
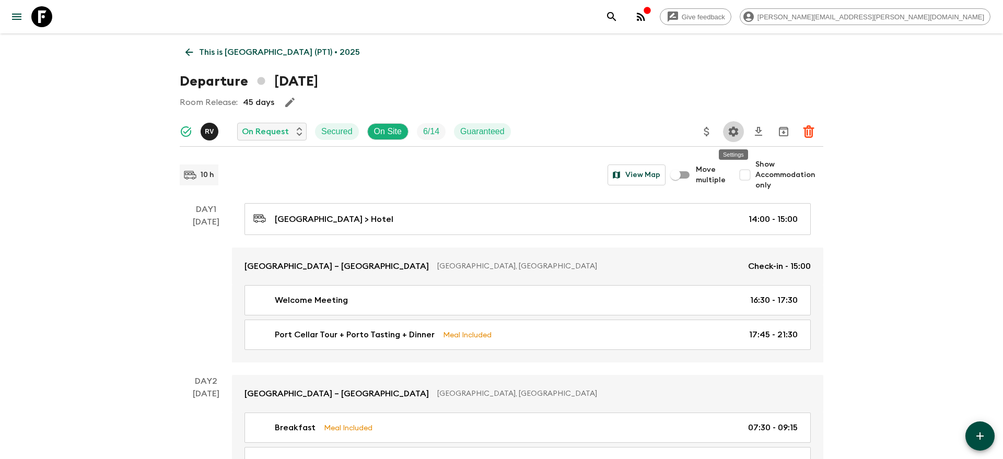
click at [730, 134] on icon "Settings" at bounding box center [734, 131] width 10 height 10
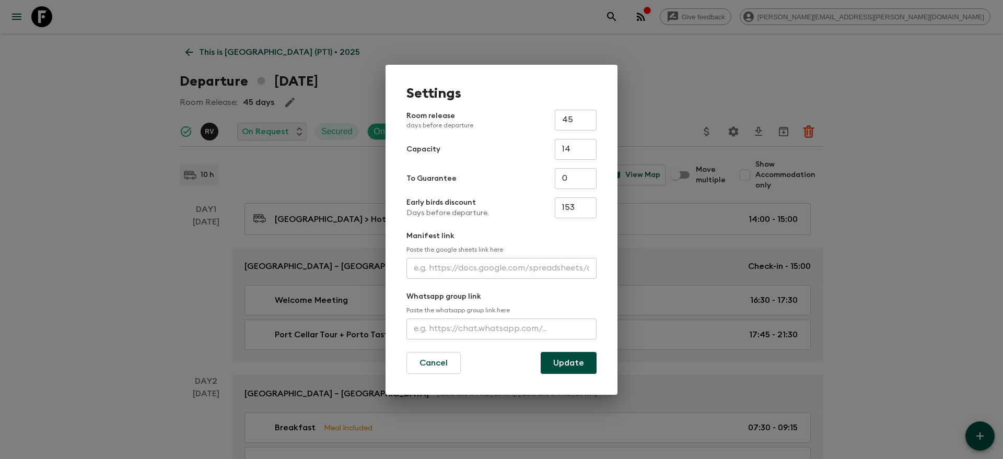
click at [453, 270] on input "text" at bounding box center [502, 268] width 190 height 21
paste input "[URL][DOMAIN_NAME]"
type input "[URL][DOMAIN_NAME]"
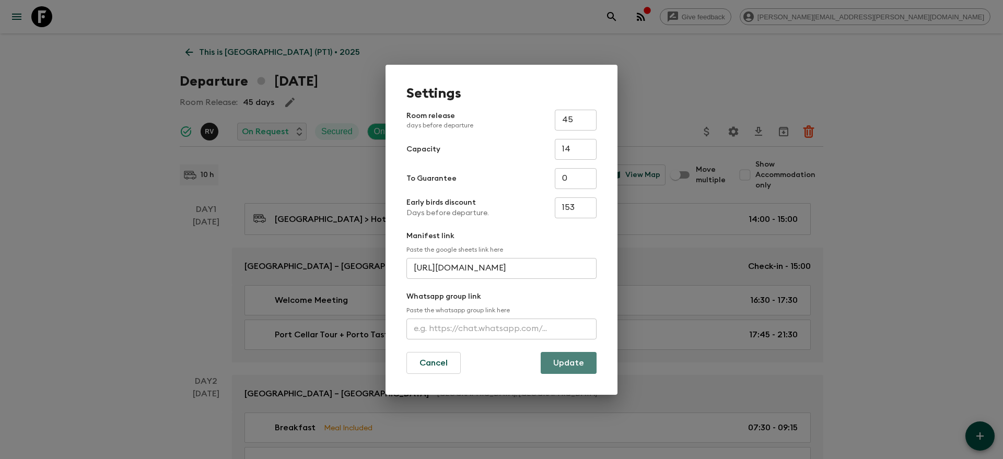
click at [569, 360] on button "Update" at bounding box center [569, 363] width 56 height 22
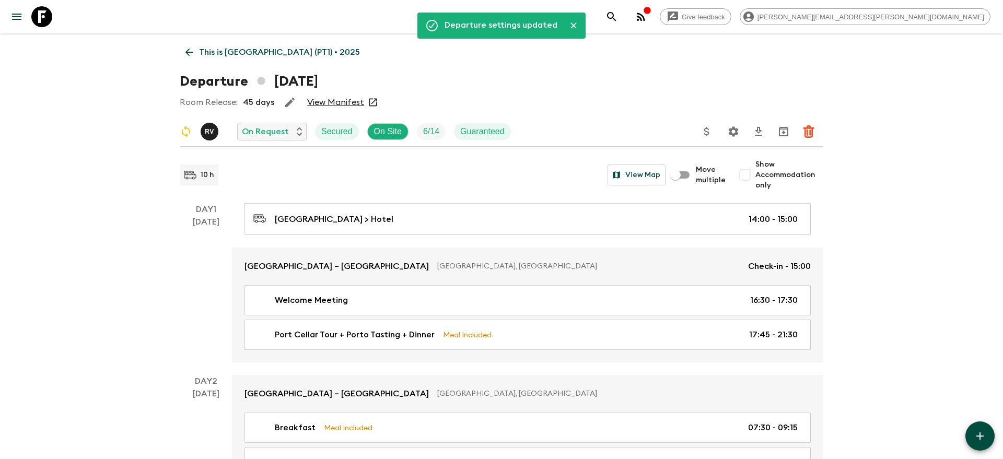
click at [229, 50] on p "This is [GEOGRAPHIC_DATA] (PT1) • 2025" at bounding box center [279, 52] width 161 height 13
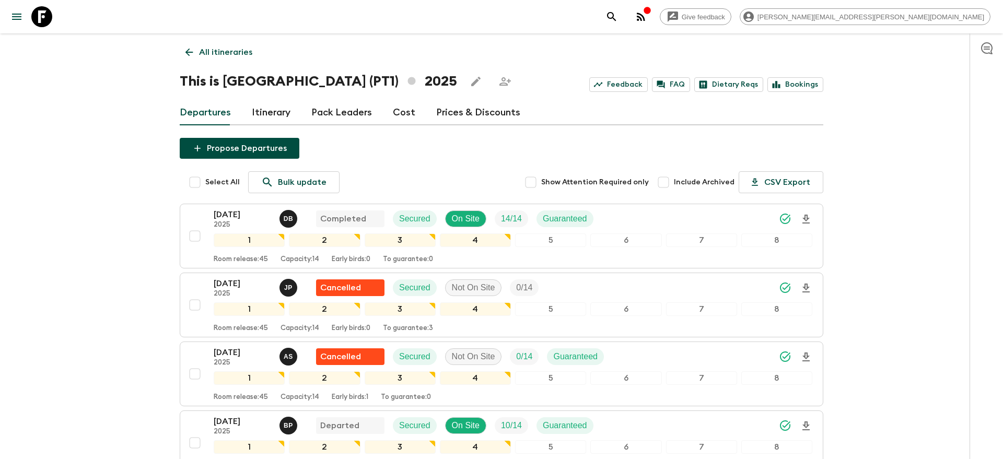
click at [618, 22] on icon "search adventures" at bounding box center [612, 16] width 13 height 13
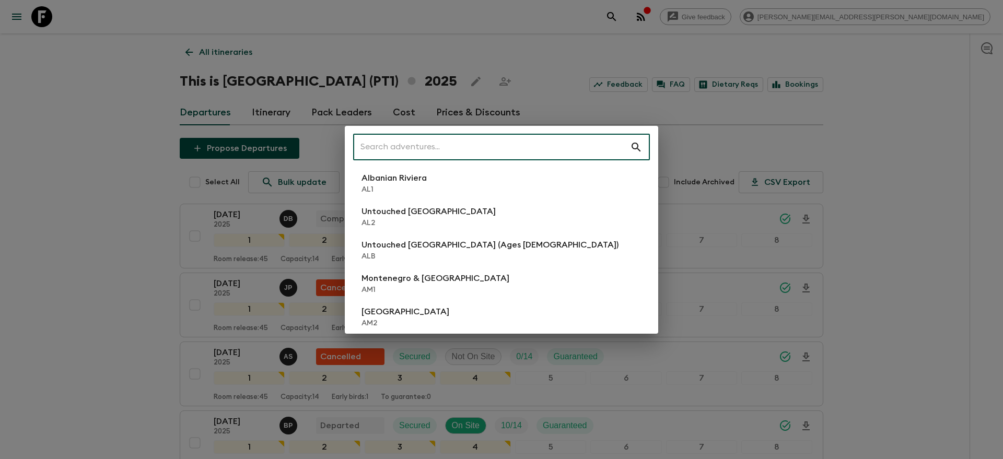
click at [579, 153] on input "text" at bounding box center [491, 147] width 277 height 29
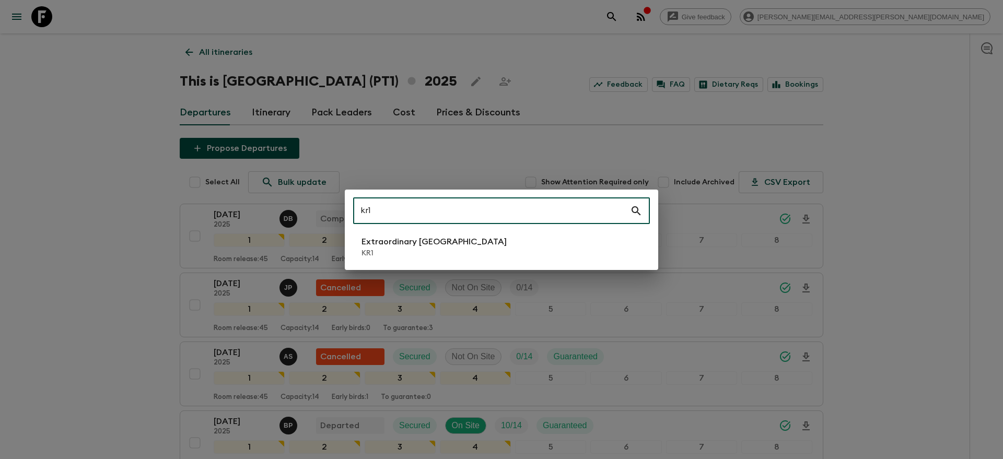
type input "kr1"
click at [488, 242] on li "Extraordinary [GEOGRAPHIC_DATA] KR1" at bounding box center [501, 247] width 297 height 29
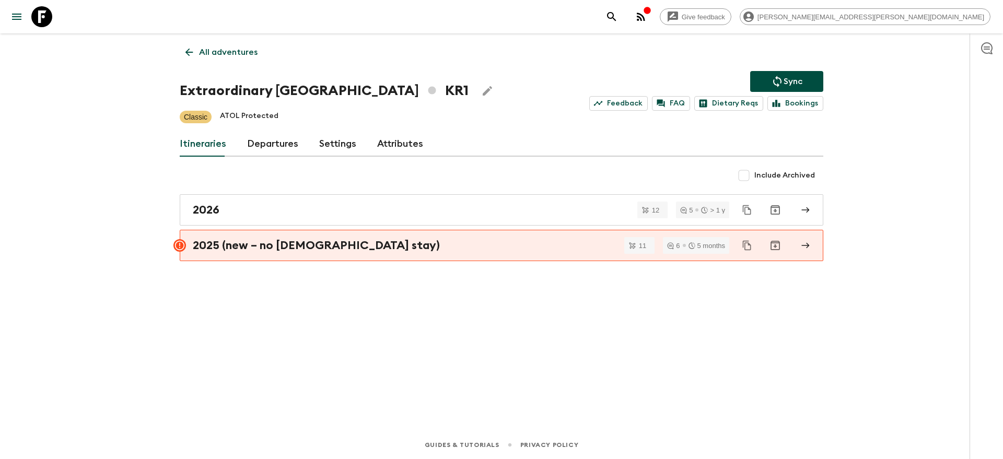
click at [415, 180] on div "Include Archived" at bounding box center [502, 175] width 644 height 21
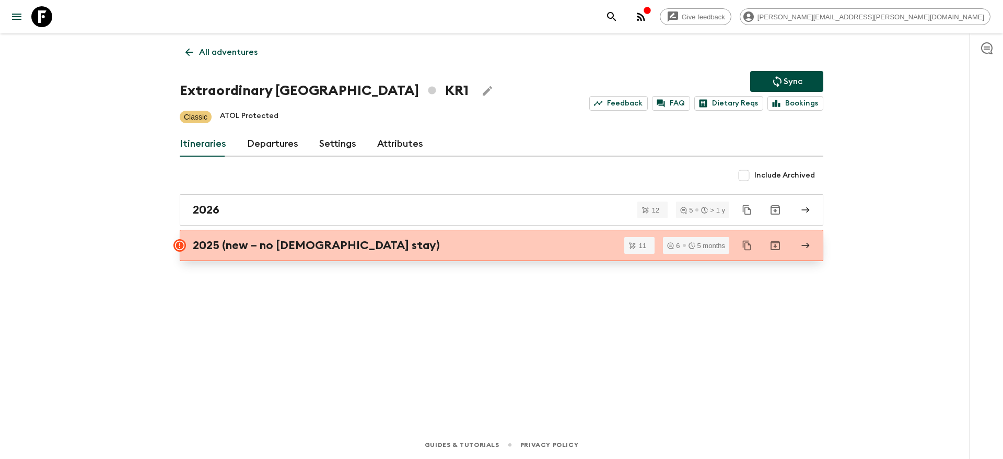
click at [377, 245] on div "2025 (new – no [DEMOGRAPHIC_DATA] stay)" at bounding box center [492, 246] width 598 height 14
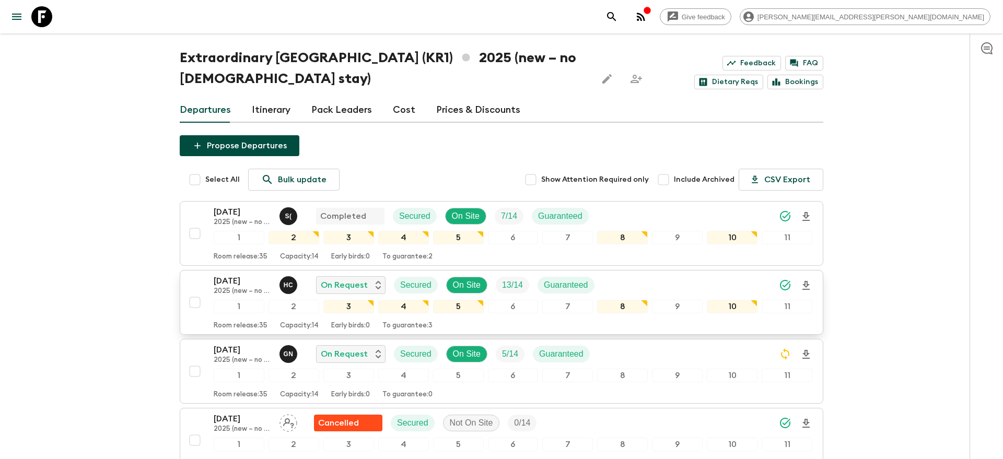
scroll to position [29, 0]
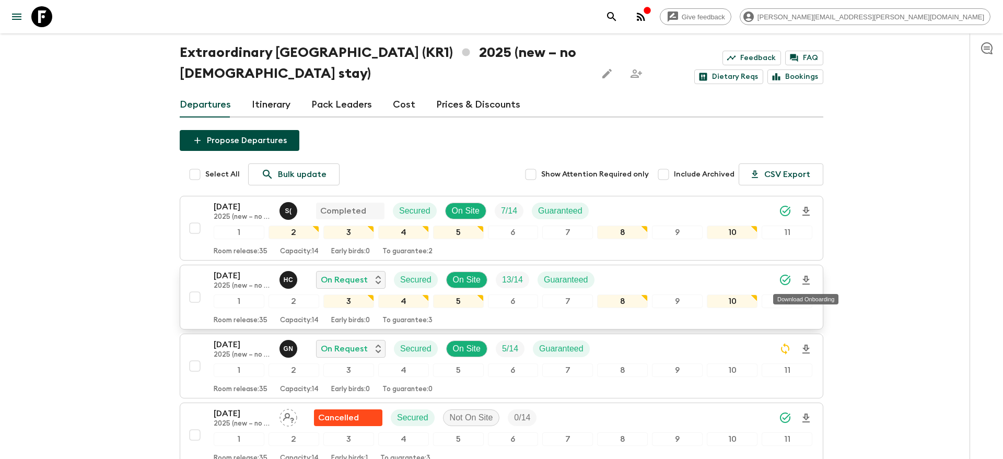
click at [805, 279] on icon "Download Onboarding" at bounding box center [806, 280] width 7 height 9
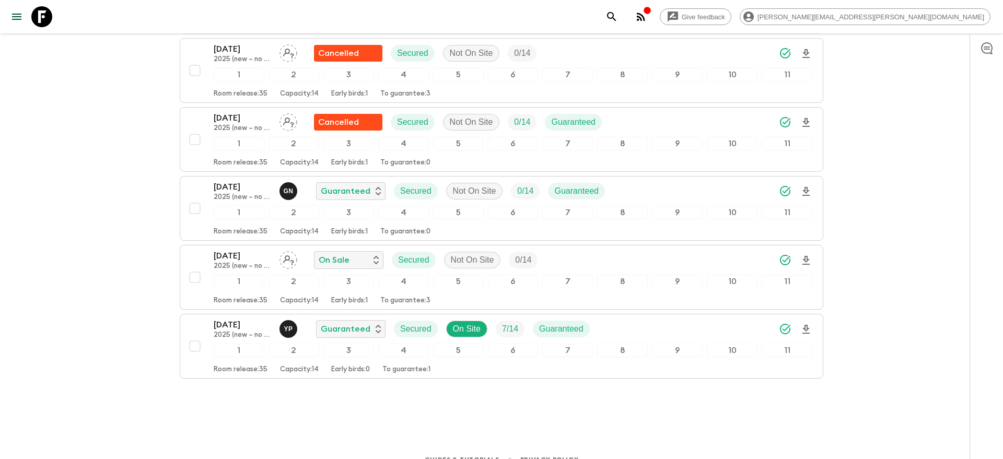
scroll to position [615, 0]
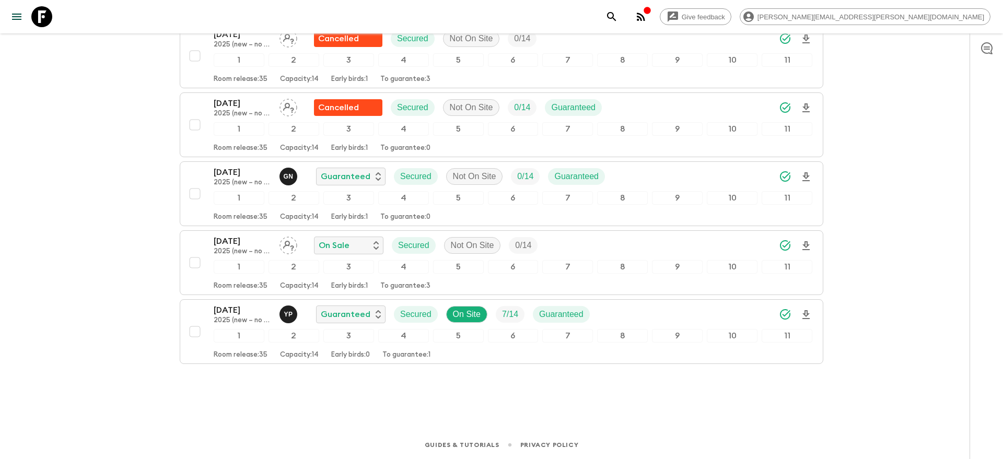
click at [618, 18] on icon "search adventures" at bounding box center [612, 16] width 13 height 13
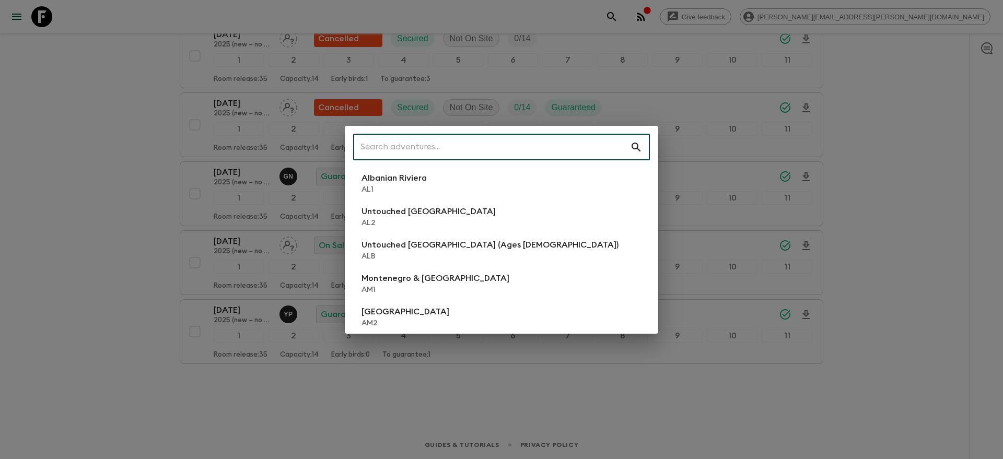
click at [504, 141] on input "text" at bounding box center [491, 147] width 277 height 29
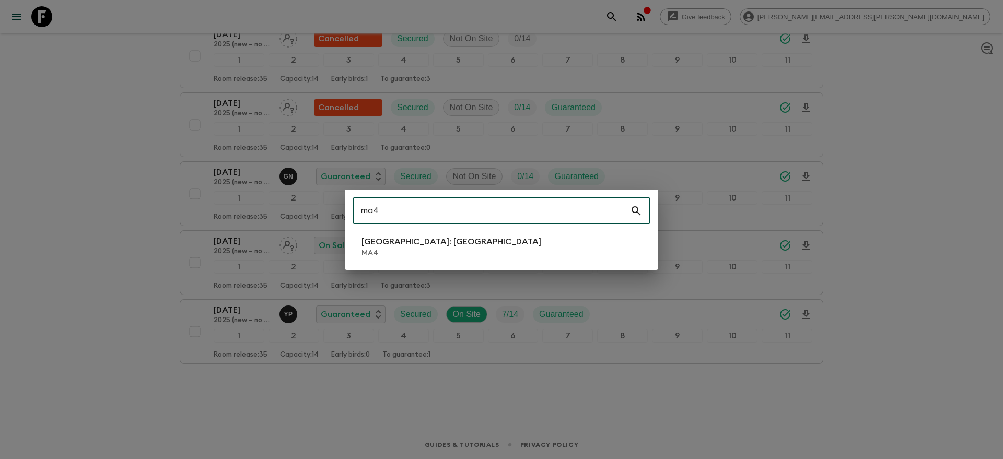
type input "ma4"
click at [463, 238] on li "[GEOGRAPHIC_DATA]: [GEOGRAPHIC_DATA] MA4" at bounding box center [501, 247] width 297 height 29
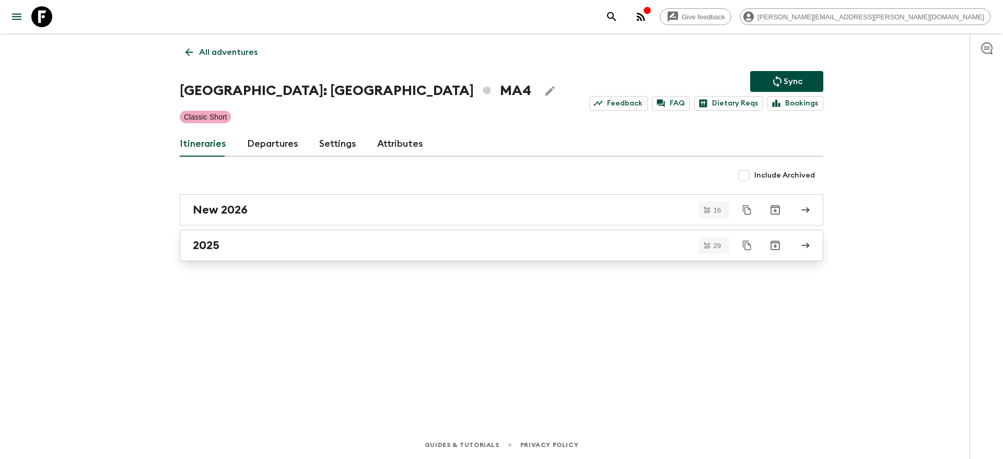
click at [410, 250] on div "2025" at bounding box center [492, 246] width 598 height 14
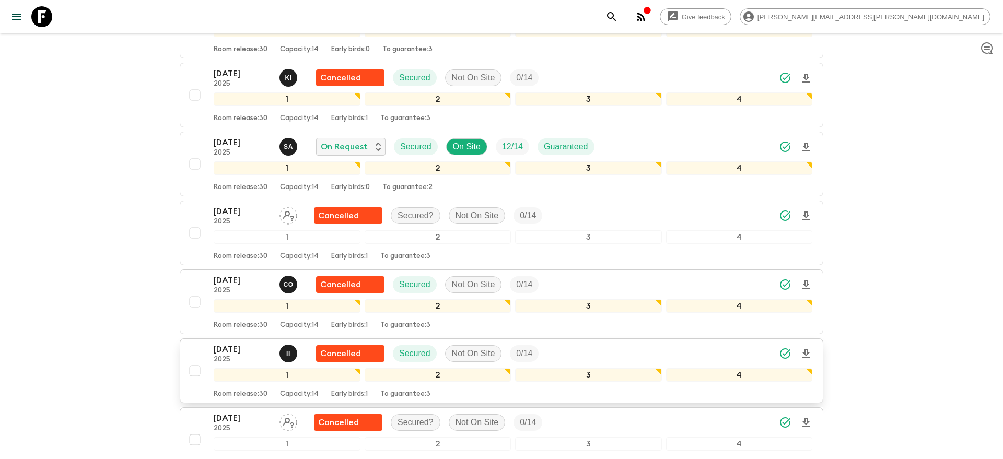
scroll to position [1238, 0]
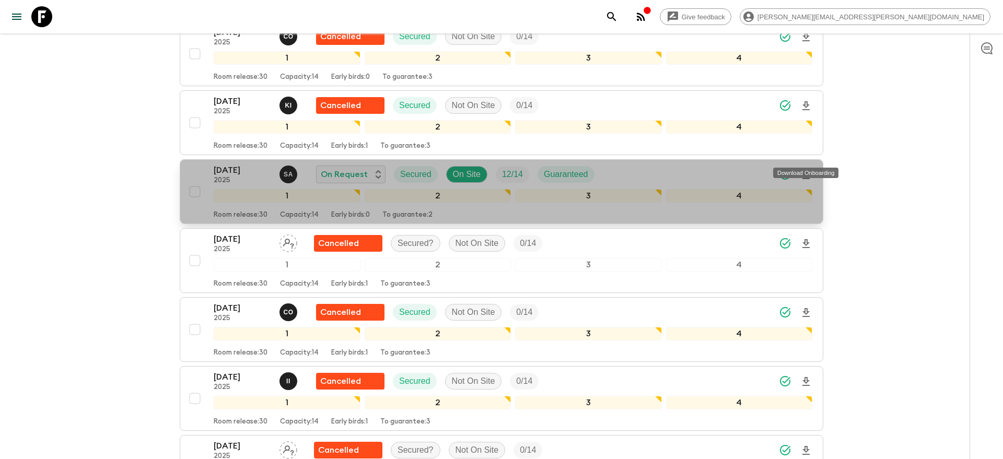
click at [807, 170] on icon "Download Onboarding" at bounding box center [806, 174] width 7 height 9
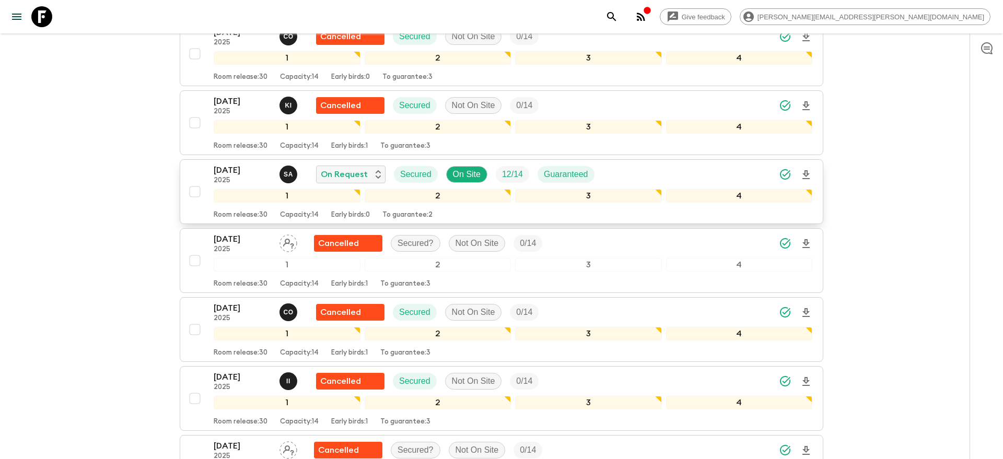
click at [616, 18] on icon "search adventures" at bounding box center [611, 16] width 9 height 9
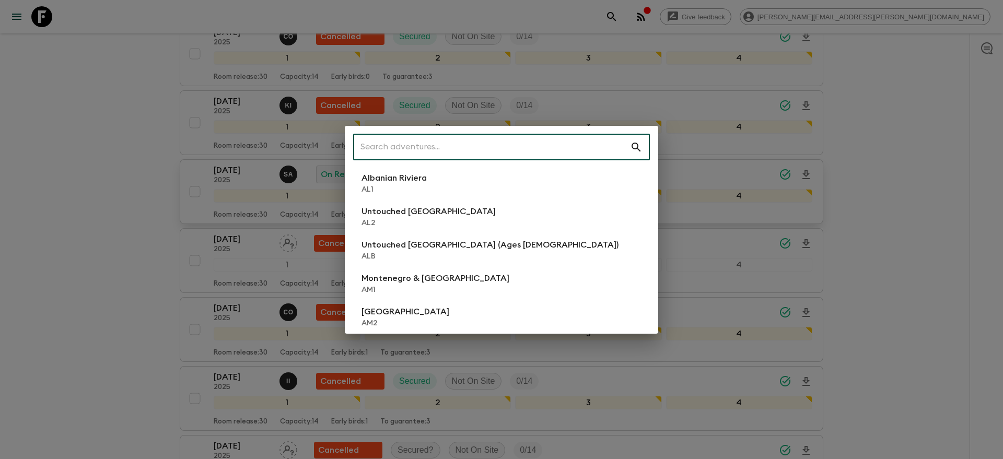
click at [550, 149] on input "text" at bounding box center [491, 147] width 277 height 29
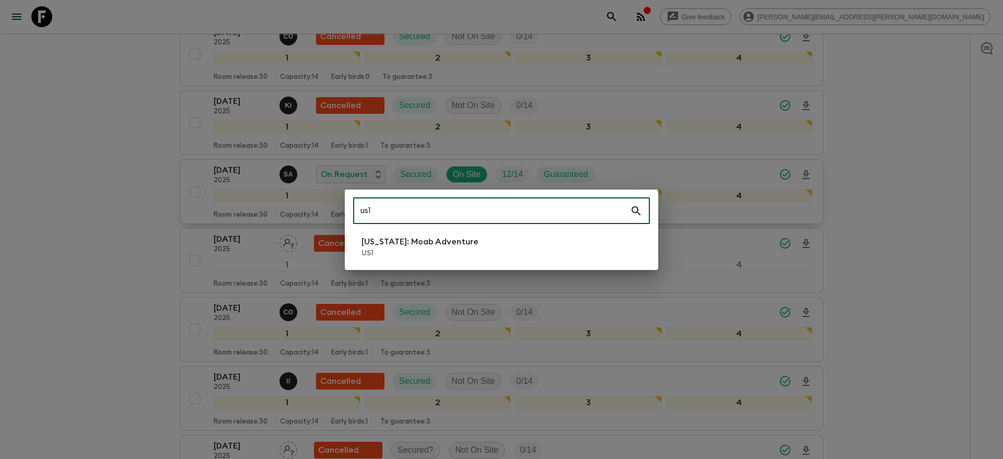
type input "us1"
click at [428, 252] on p "US1" at bounding box center [420, 253] width 117 height 10
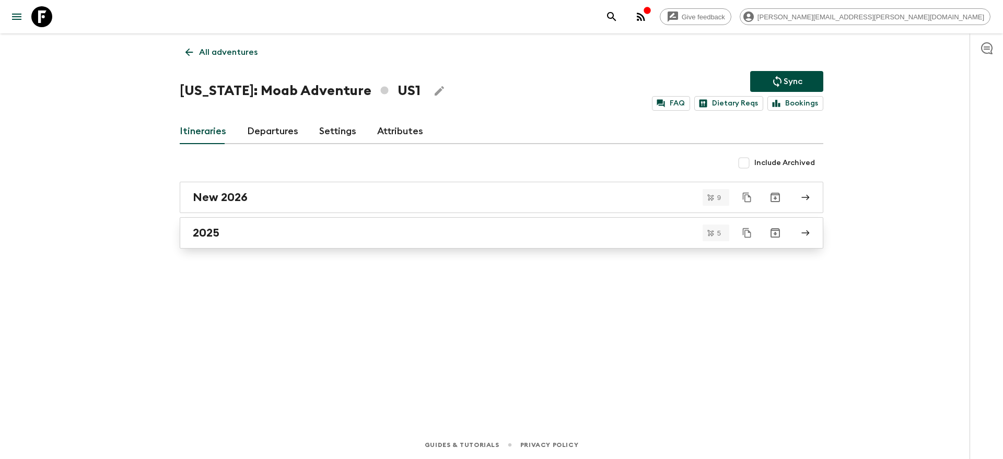
click at [424, 239] on div "2025" at bounding box center [492, 233] width 598 height 14
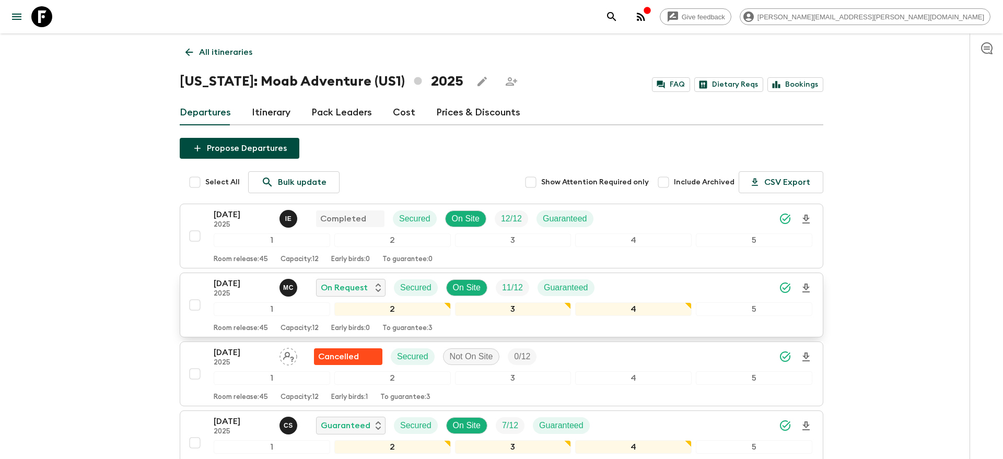
click at [806, 290] on icon "Download Onboarding" at bounding box center [806, 288] width 7 height 9
click at [618, 15] on icon "search adventures" at bounding box center [612, 16] width 13 height 13
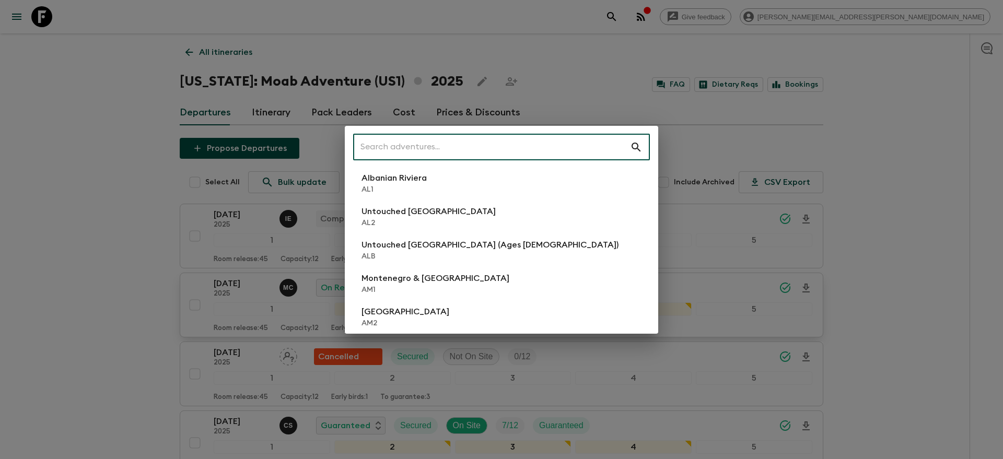
click at [581, 138] on input "text" at bounding box center [491, 147] width 277 height 29
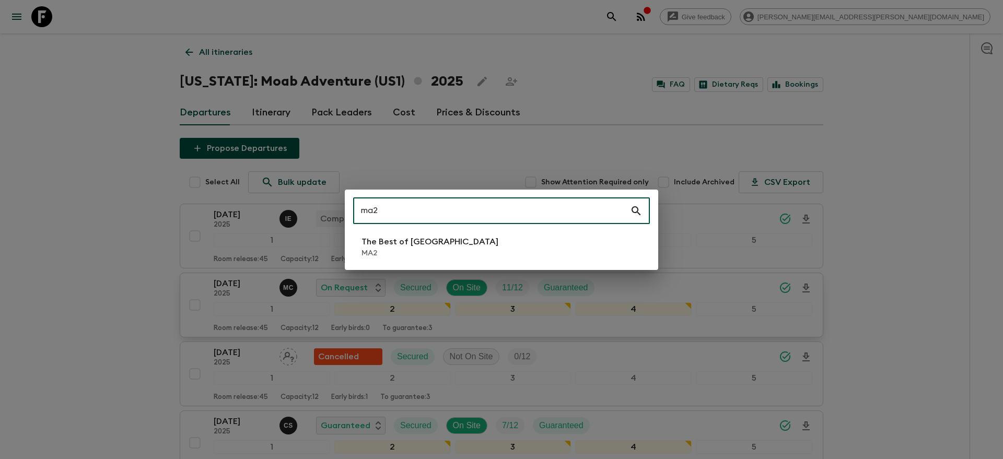
type input "ma2"
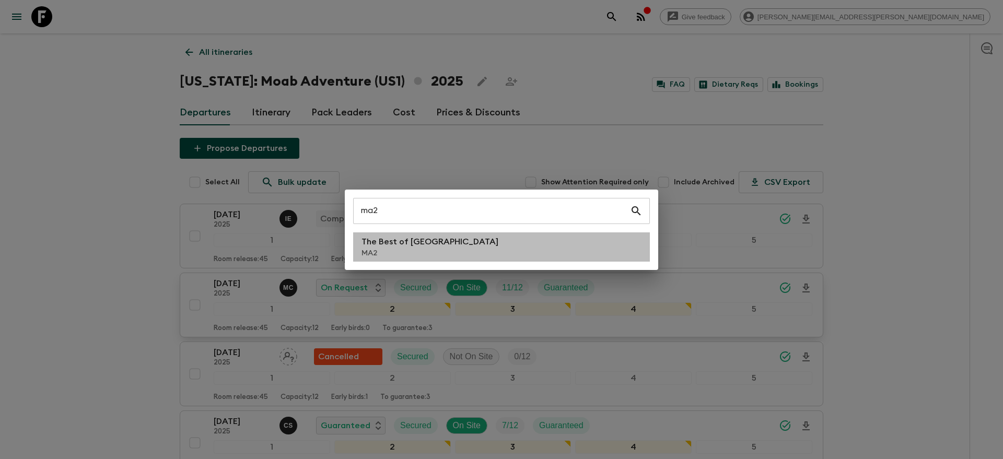
click at [487, 236] on li "The Best of [GEOGRAPHIC_DATA] MA2" at bounding box center [501, 247] width 297 height 29
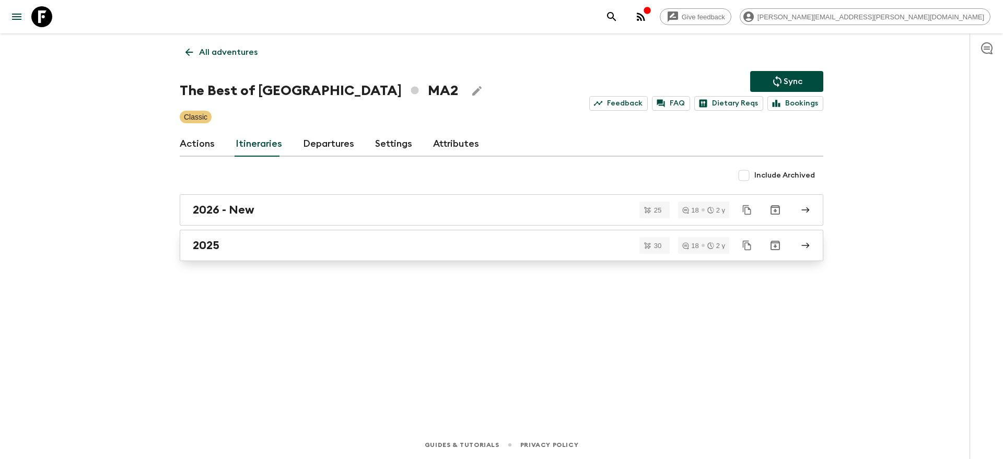
click at [476, 249] on div "2025" at bounding box center [492, 246] width 598 height 14
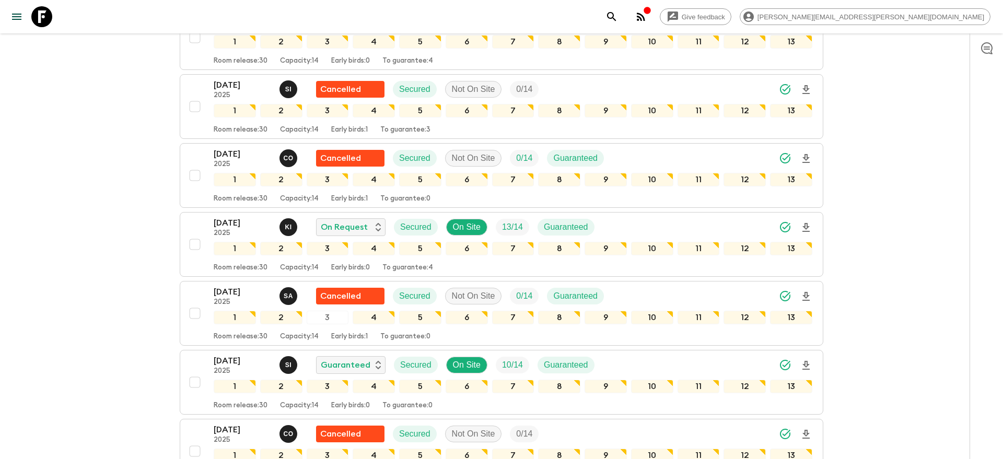
scroll to position [1034, 0]
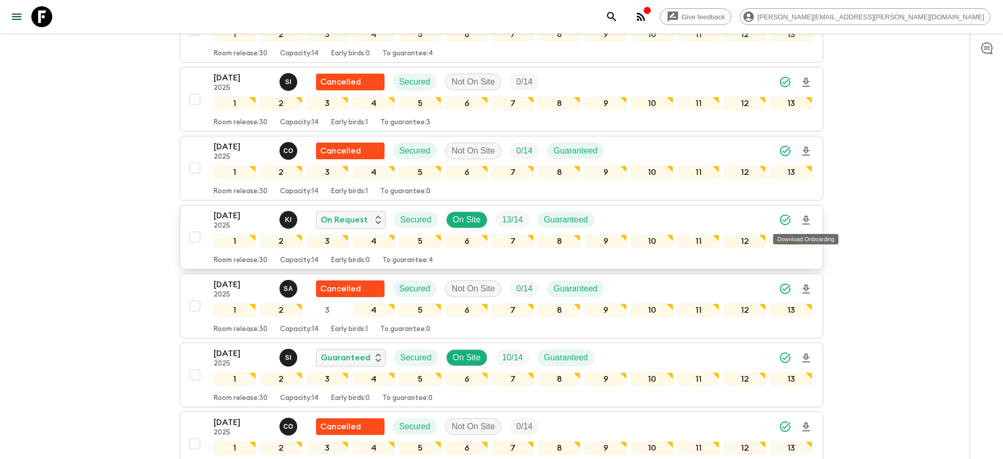
click at [807, 222] on icon "Download Onboarding" at bounding box center [806, 220] width 13 height 13
click at [618, 22] on icon "search adventures" at bounding box center [612, 16] width 13 height 13
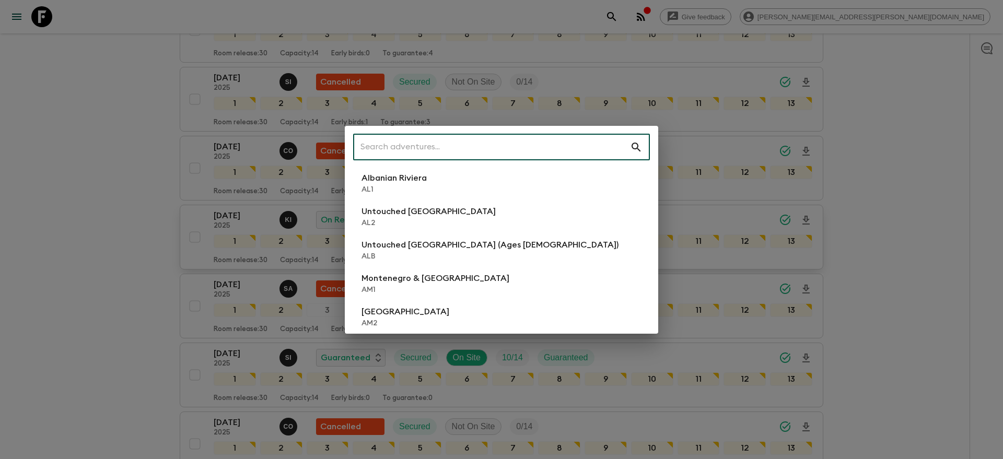
click at [547, 146] on input "text" at bounding box center [491, 147] width 277 height 29
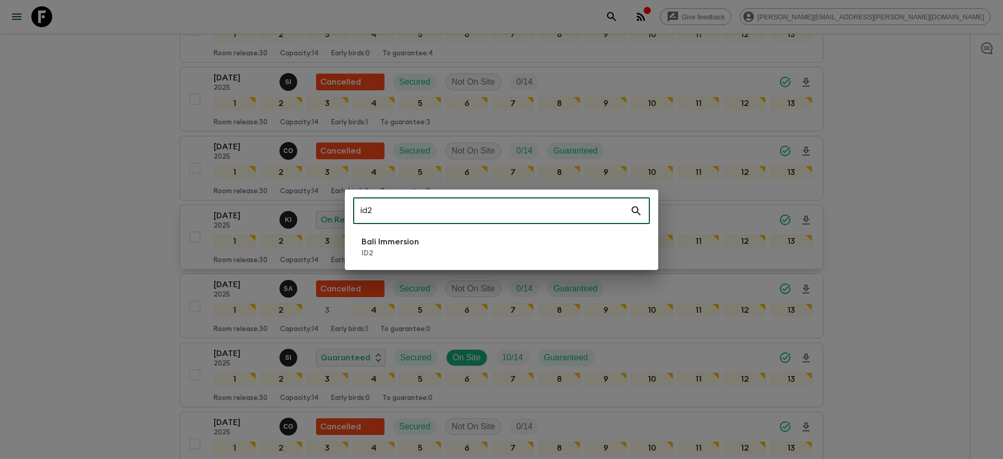
type input "id2"
click at [475, 255] on li "Bali Immersion ID2" at bounding box center [501, 247] width 297 height 29
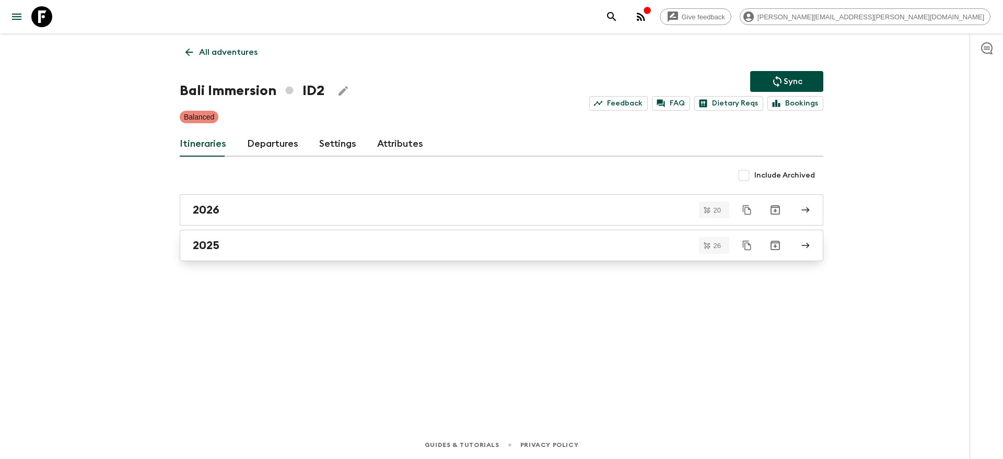
click at [219, 257] on link "2025" at bounding box center [502, 245] width 644 height 31
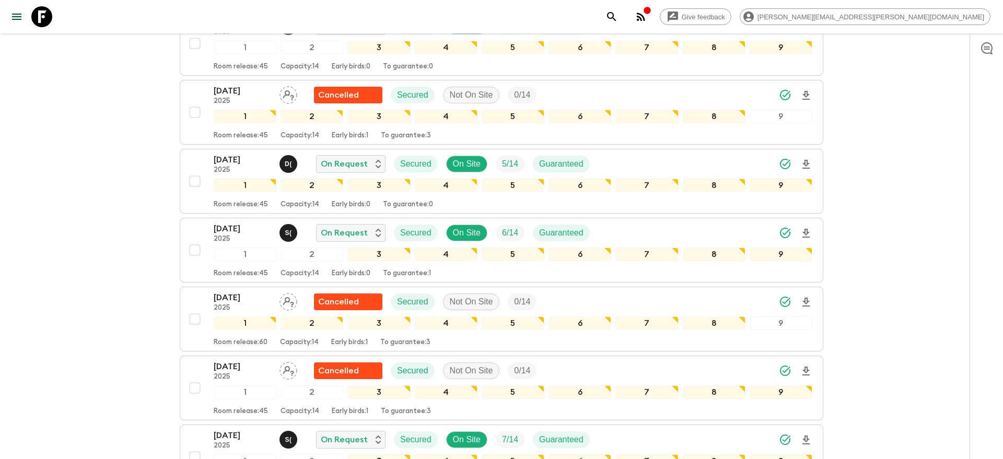
scroll to position [412, 0]
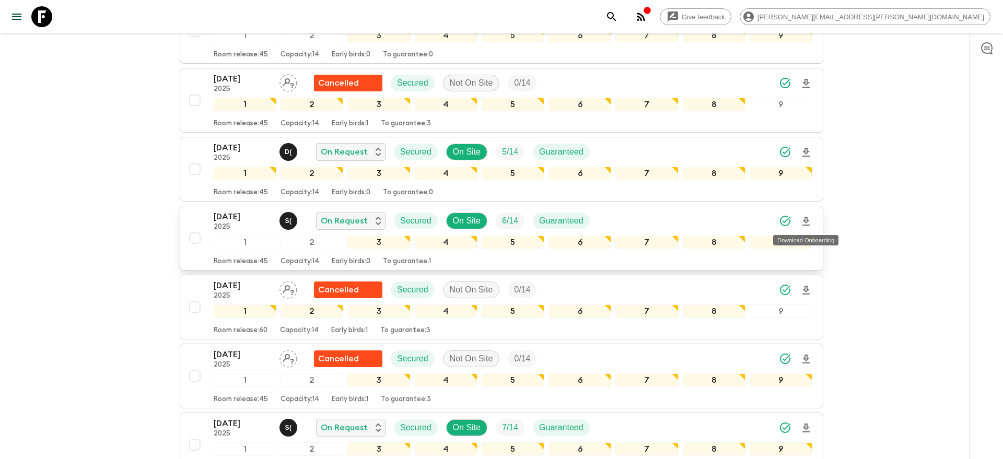
click at [809, 223] on icon "Download Onboarding" at bounding box center [806, 221] width 13 height 13
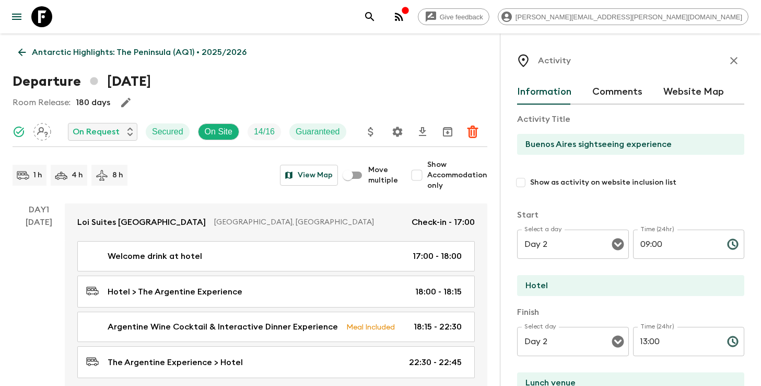
scroll to position [377, 0]
